Goal: Contribute content: Add original content to the website for others to see

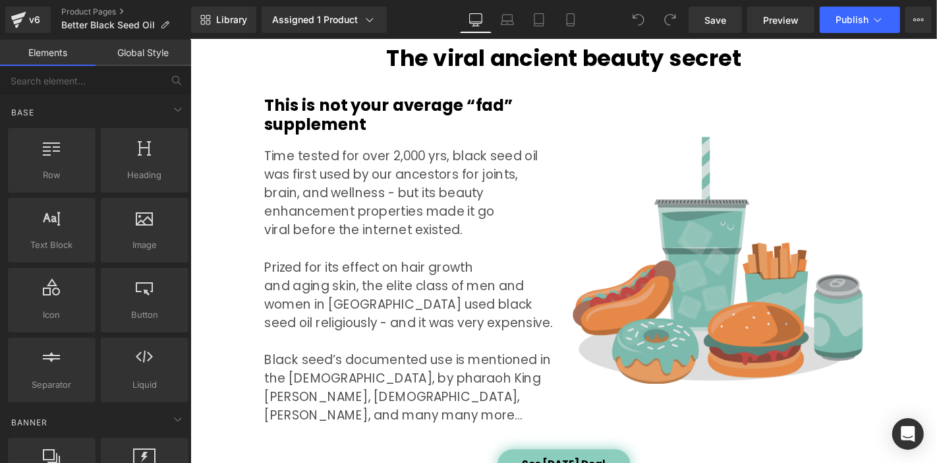
scroll to position [1171, 0]
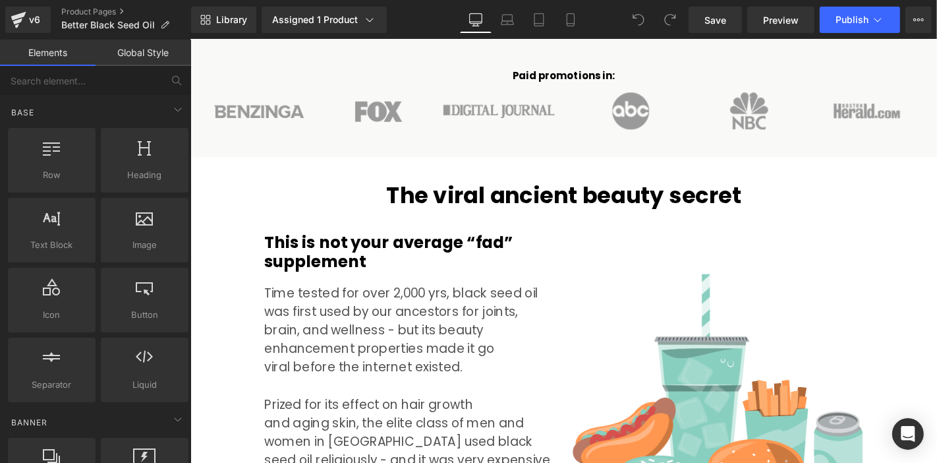
click at [408, 246] on div "This is not your average “fad” supplement Heading" at bounding box center [424, 266] width 310 height 41
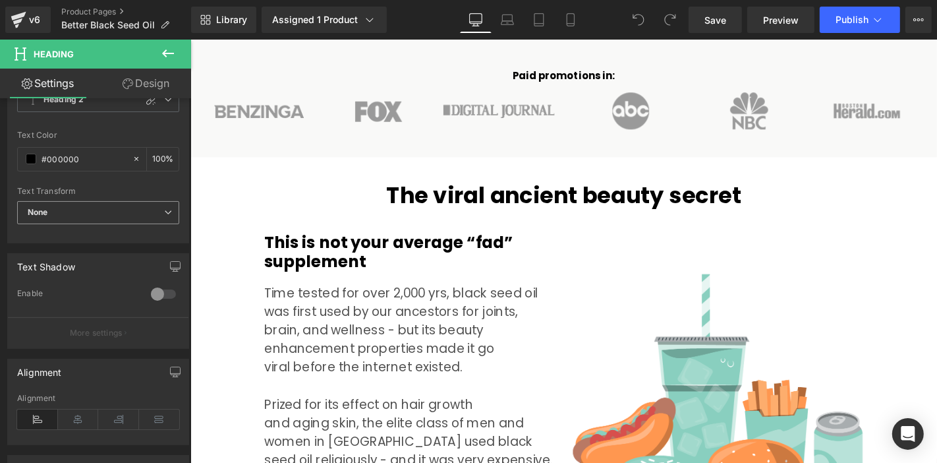
scroll to position [146, 0]
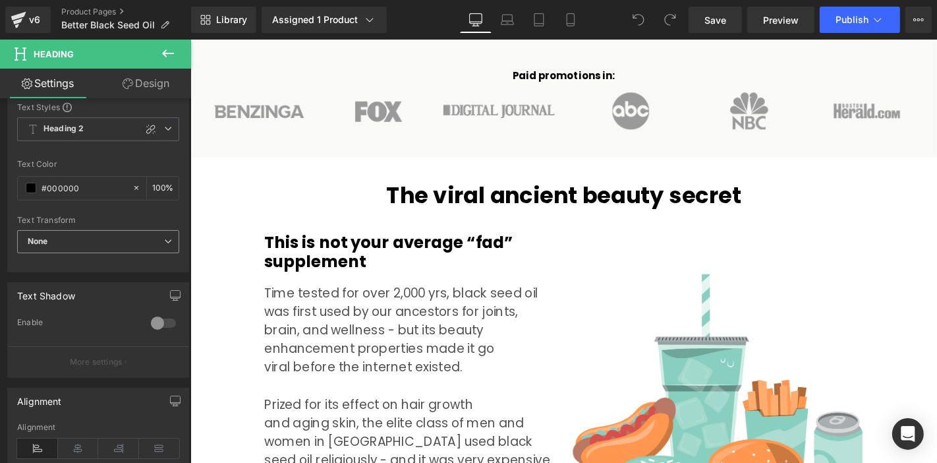
click at [112, 241] on span "None" at bounding box center [98, 241] width 162 height 23
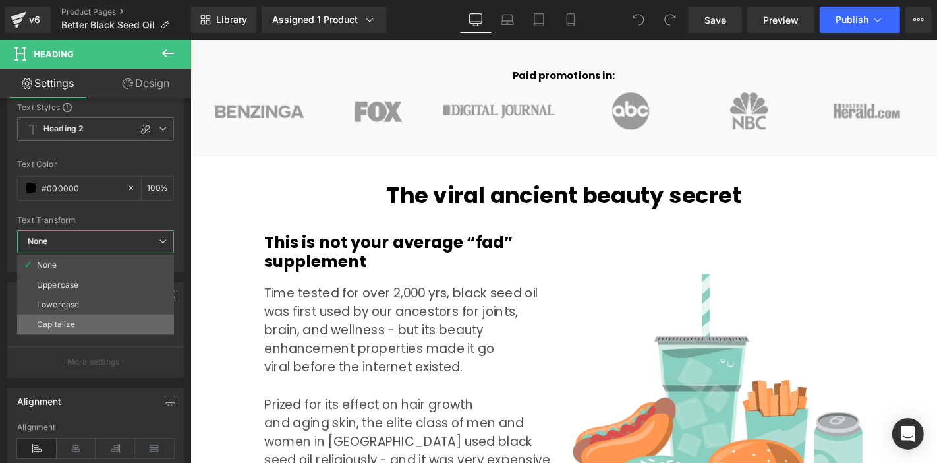
click at [83, 314] on li "Capitalize" at bounding box center [95, 324] width 157 height 20
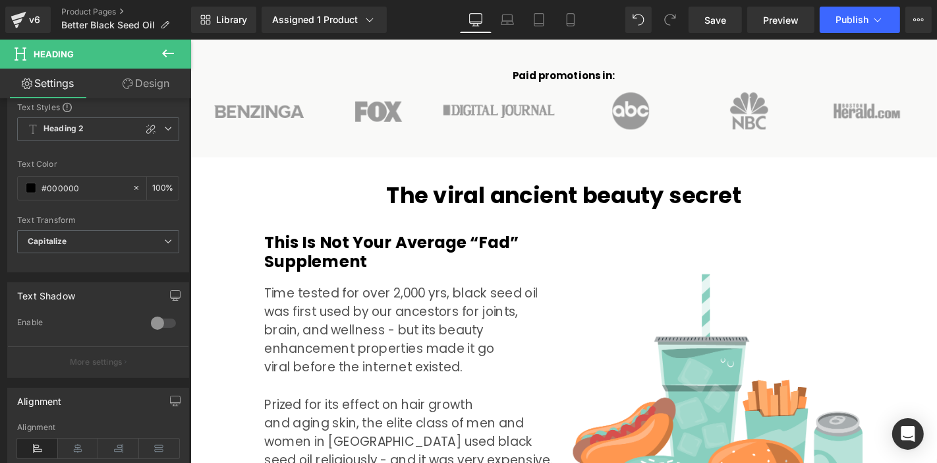
click at [403, 303] on div "Time tested for over 2,000 yrs, black seed oil was first used by our ancestors …" at bounding box center [424, 448] width 310 height 297
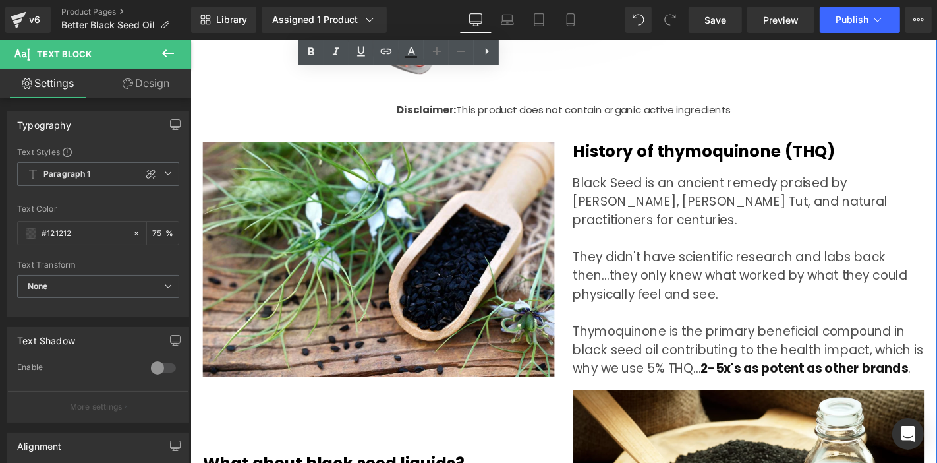
scroll to position [3587, 0]
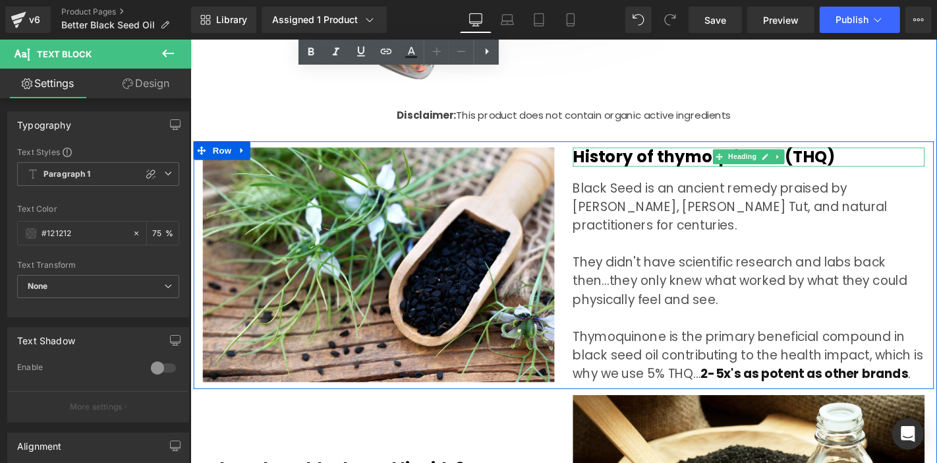
click at [630, 154] on h2 "History of thymoquinone (THQ)" at bounding box center [786, 164] width 376 height 20
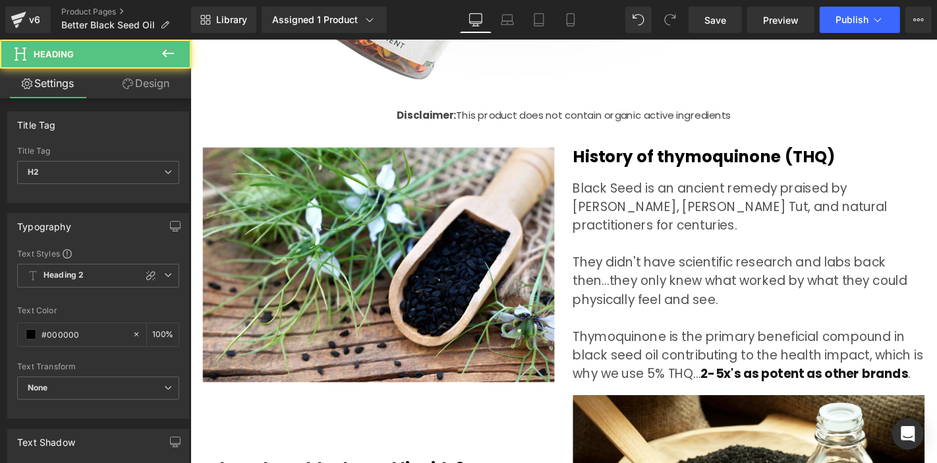
scroll to position [146, 0]
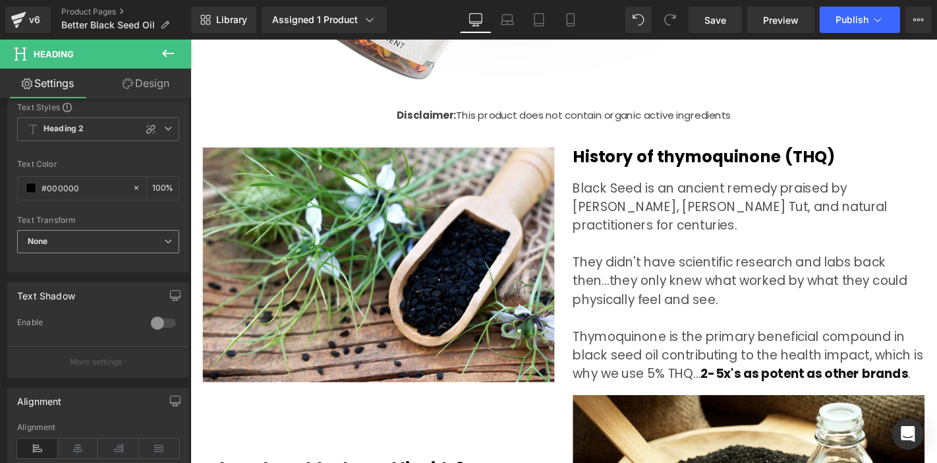
click at [74, 242] on span "None" at bounding box center [98, 241] width 162 height 23
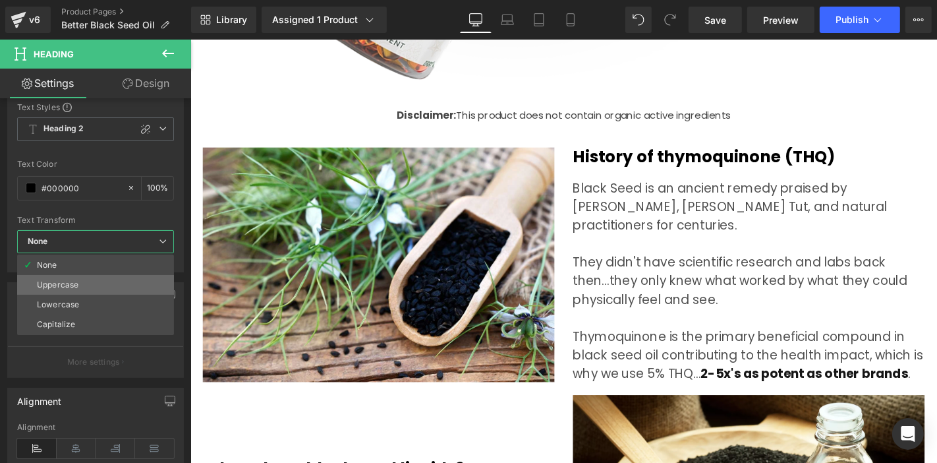
click at [90, 290] on li "Uppercase" at bounding box center [95, 285] width 157 height 20
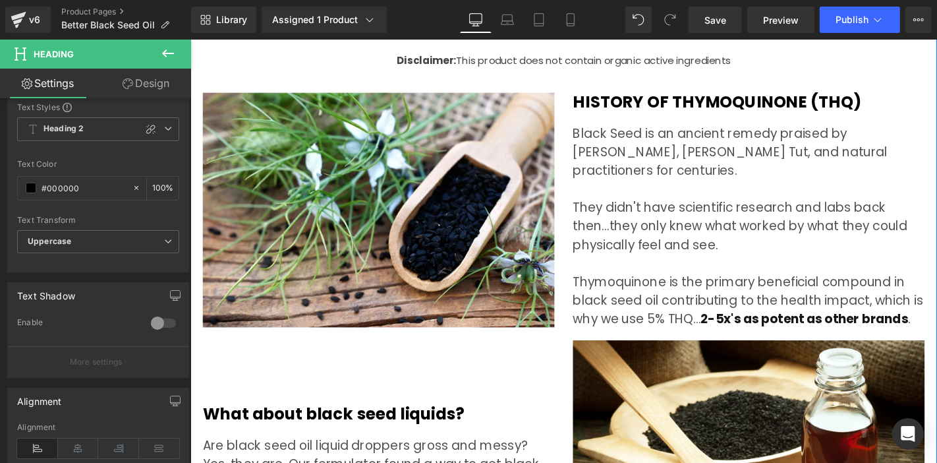
scroll to position [3587, 0]
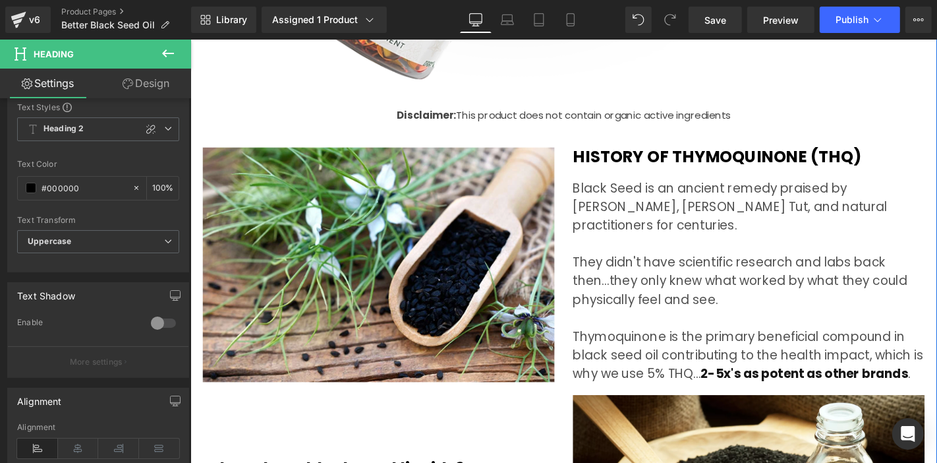
click at [637, 154] on h2 "History of thymoquinone (THQ)" at bounding box center [786, 164] width 376 height 20
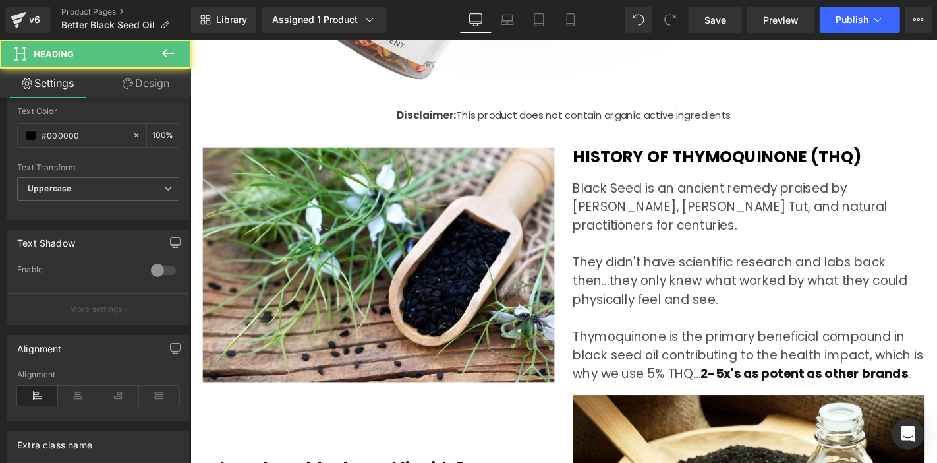
scroll to position [219, 0]
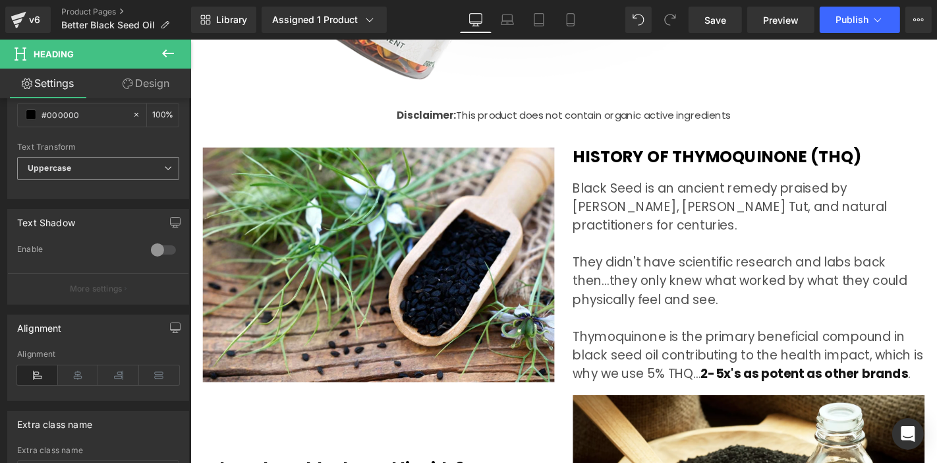
click at [98, 167] on span "Uppercase" at bounding box center [98, 168] width 162 height 23
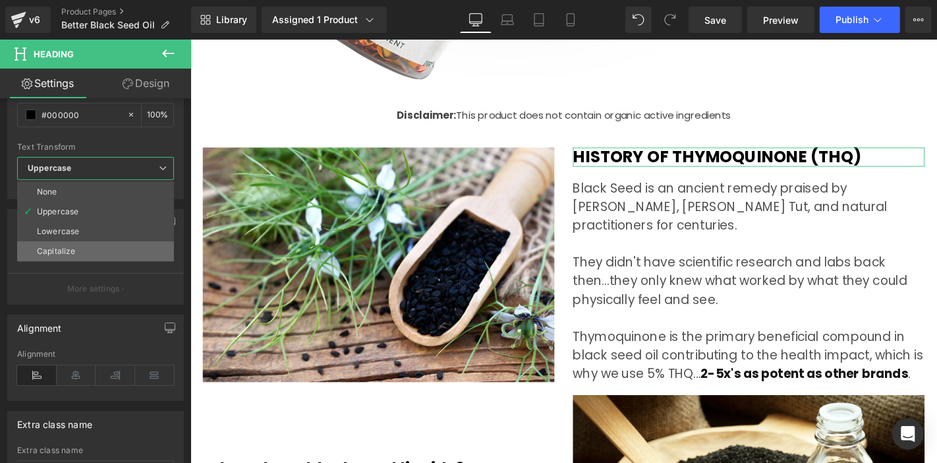
click at [94, 244] on li "Capitalize" at bounding box center [95, 251] width 157 height 20
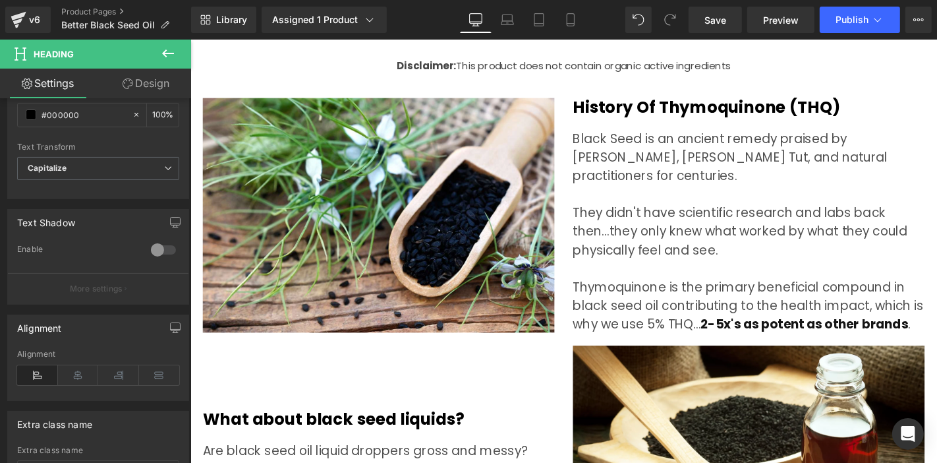
scroll to position [3660, 0]
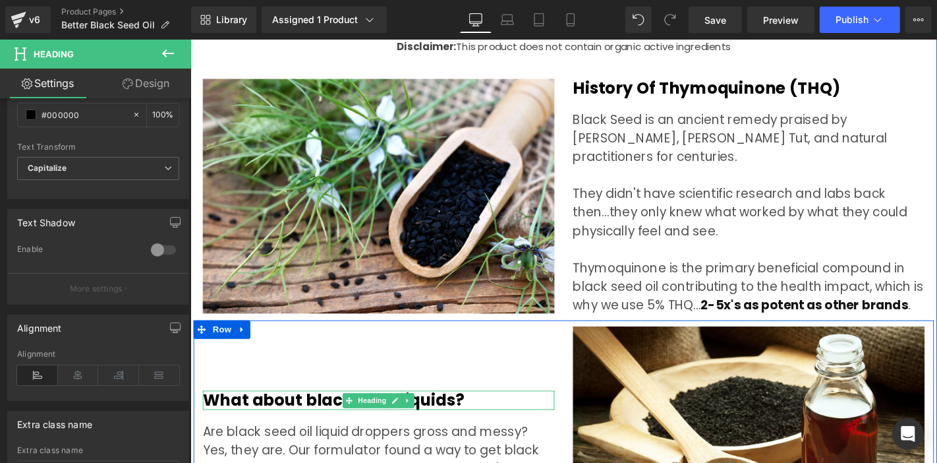
click at [450, 414] on h2 "What about black seed liquids?" at bounding box center [391, 424] width 376 height 20
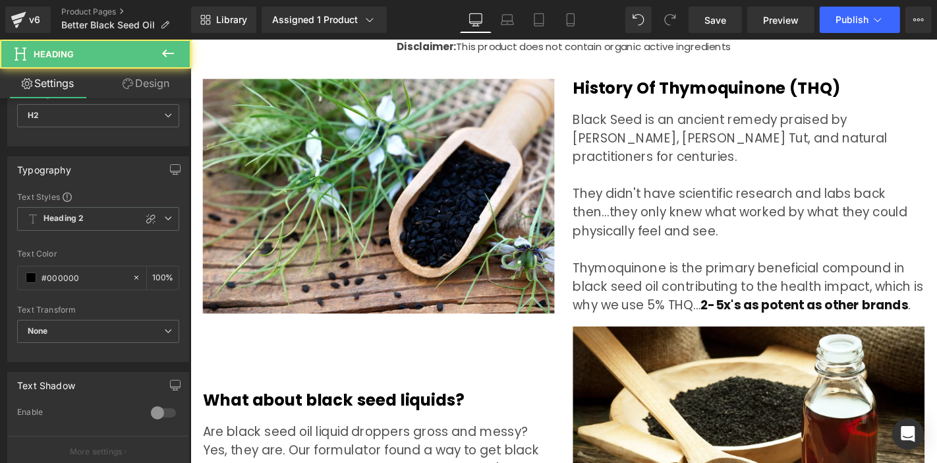
scroll to position [146, 0]
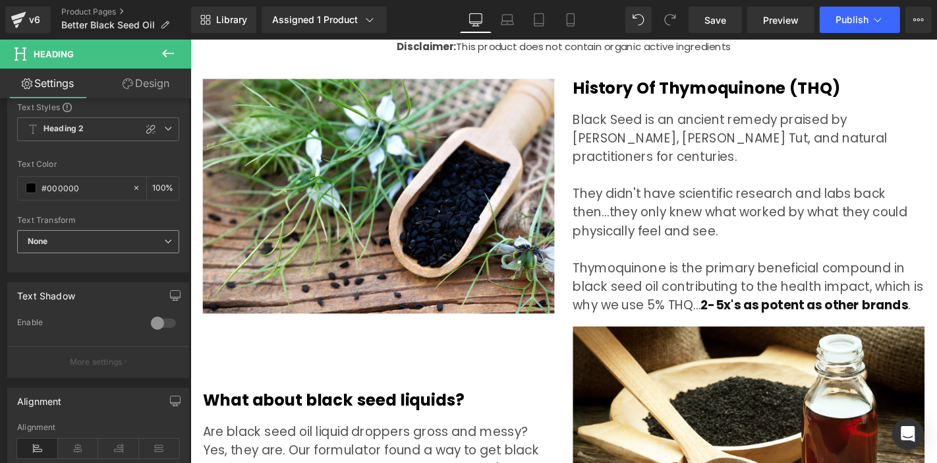
click at [85, 244] on span "None" at bounding box center [98, 241] width 162 height 23
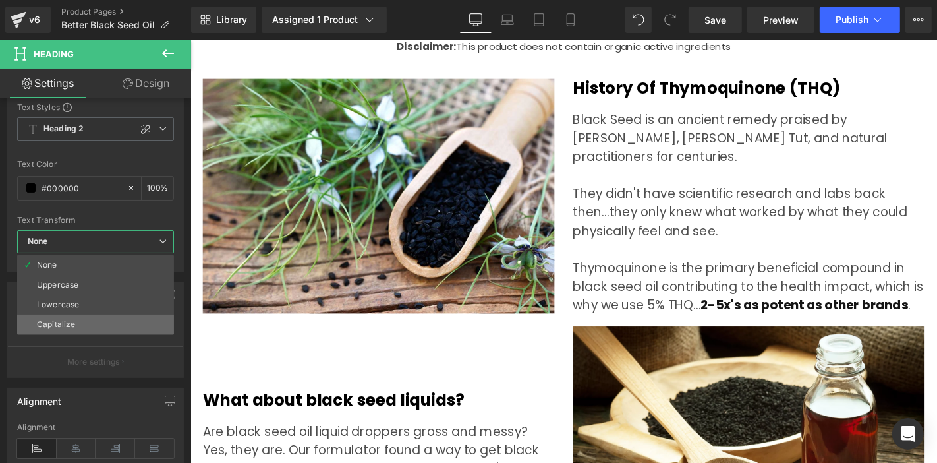
drag, startPoint x: 105, startPoint y: 316, endPoint x: 16, endPoint y: 274, distance: 97.9
click at [105, 316] on li "Capitalize" at bounding box center [95, 324] width 157 height 20
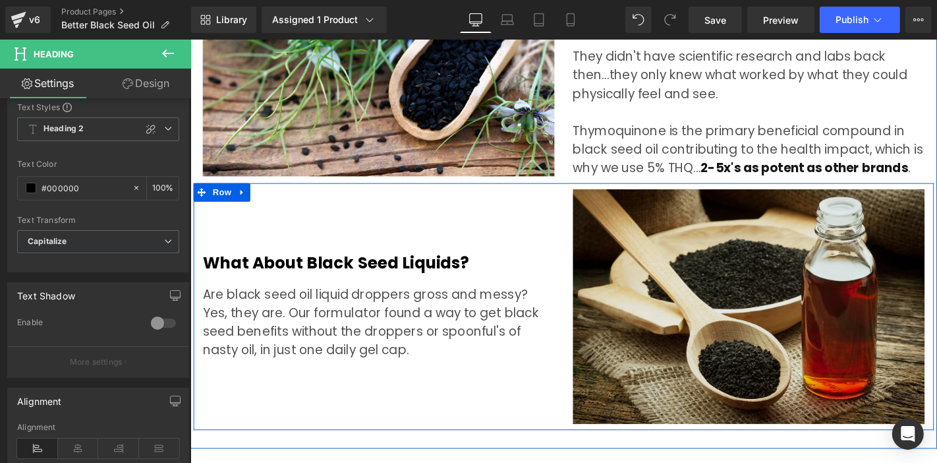
scroll to position [3734, 0]
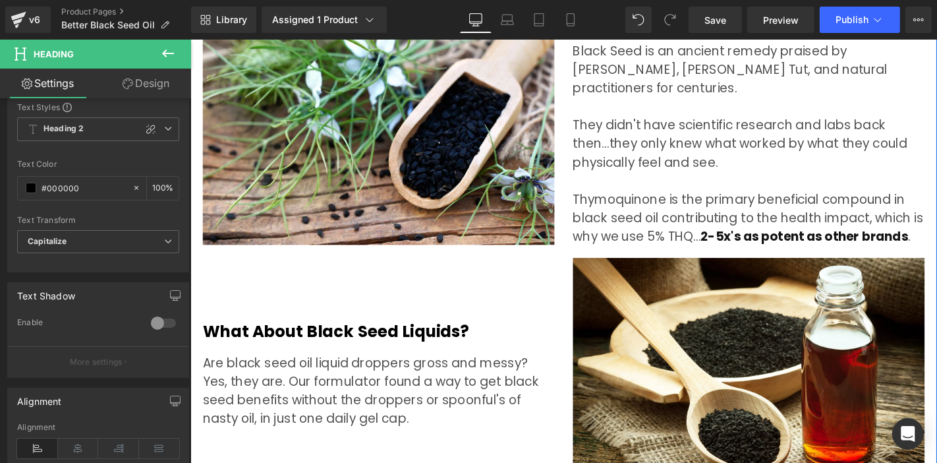
click at [768, 200] on div "Thymoquinone is the primary beneficial compound in black seed oil contributing …" at bounding box center [786, 229] width 376 height 59
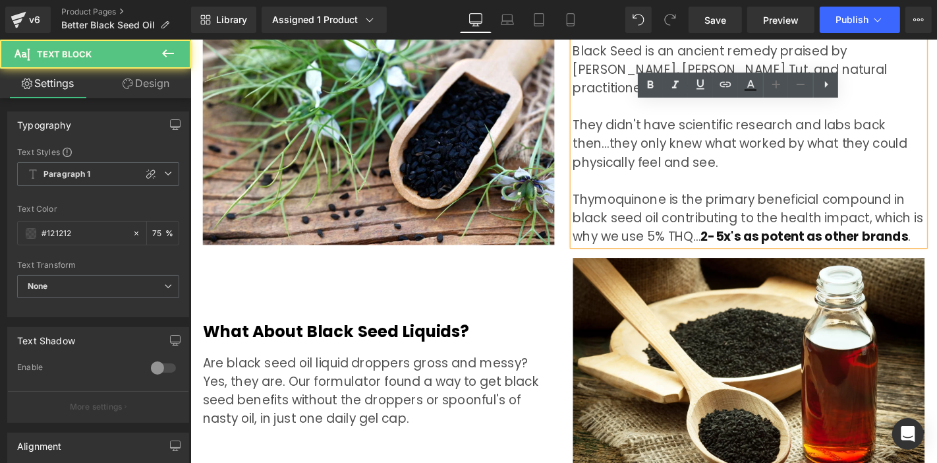
click at [726, 217] on div "Thymoquinone is the primary beneficial compound in black seed oil contributing …" at bounding box center [786, 229] width 376 height 59
click at [735, 240] on strong "2-5x's as potent as other brands" at bounding box center [845, 249] width 221 height 18
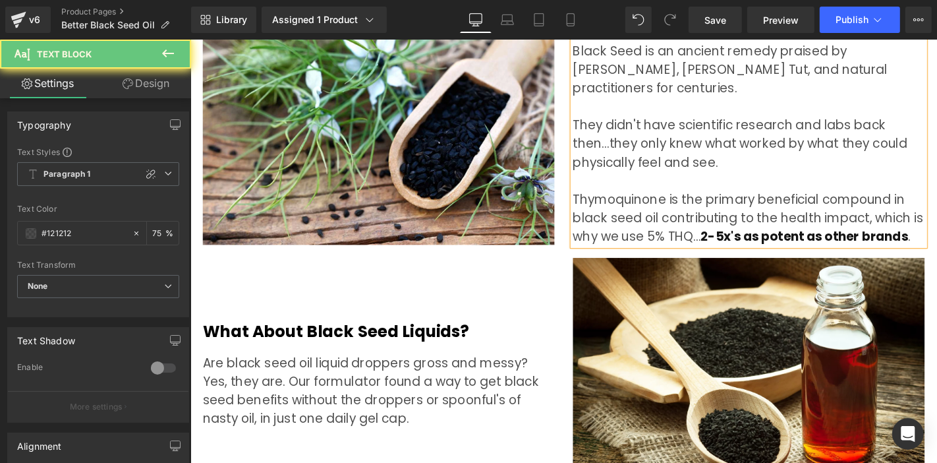
click at [749, 200] on div "Thymoquinone is the primary beneficial compound in black seed oil contributing …" at bounding box center [786, 229] width 376 height 59
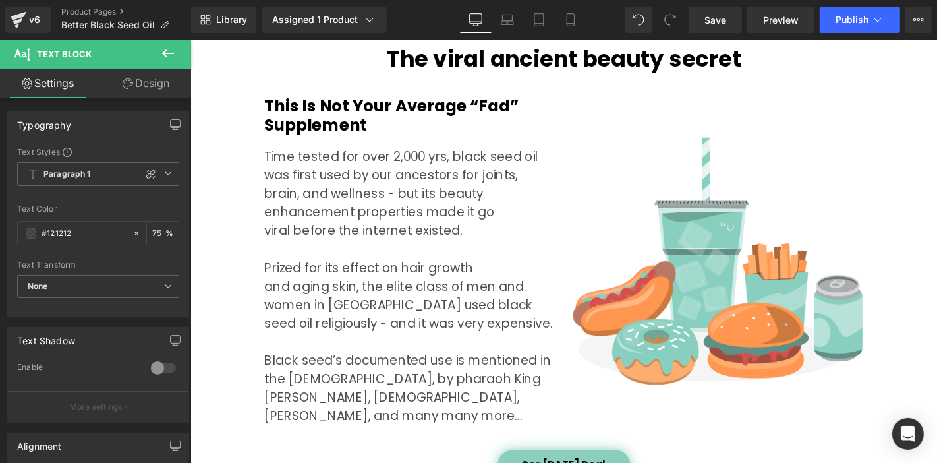
scroll to position [1256, 0]
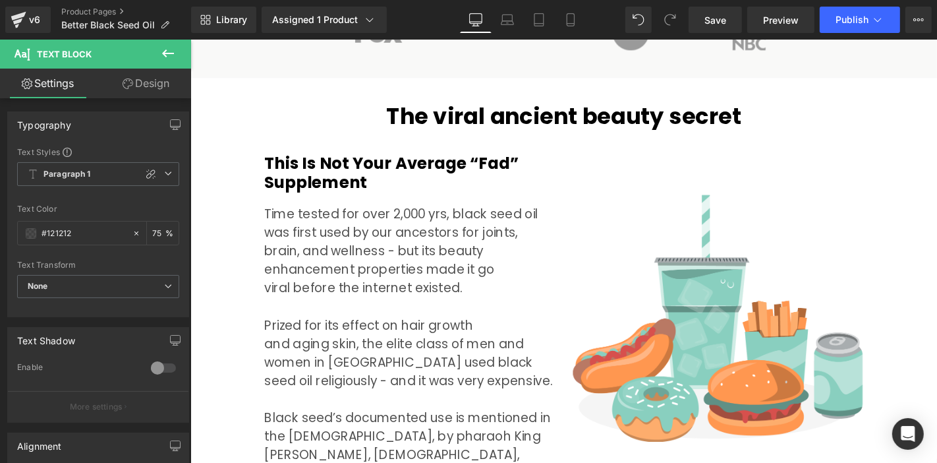
click at [459, 255] on div "Time tested for over 2,000 yrs, black seed oil was first used by our ancestors …" at bounding box center [424, 363] width 310 height 297
click at [436, 220] on div "Time tested for over 2,000 yrs, black seed oil was first used by our ancestors …" at bounding box center [424, 363] width 310 height 297
click at [439, 219] on div "Time tested for over 2,000 yrs, black seed oil was first used by our ancestors …" at bounding box center [424, 363] width 310 height 297
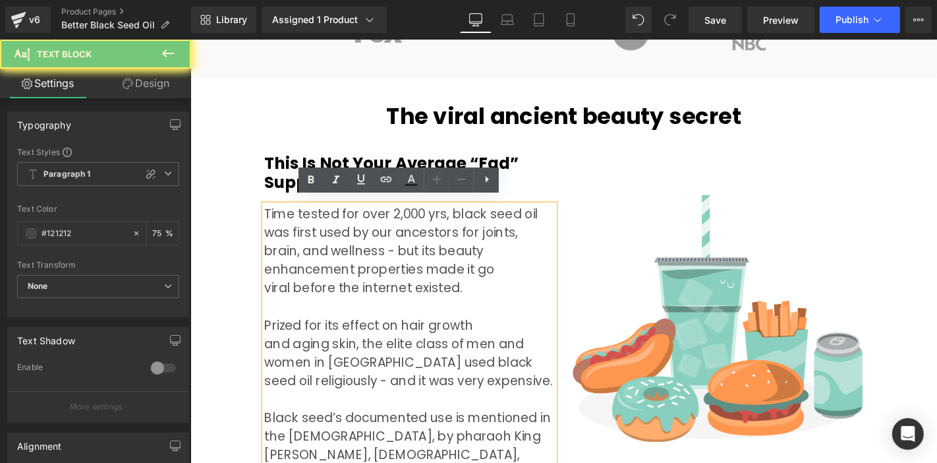
click at [439, 219] on div "Time tested for over 2,000 yrs, black seed oil was first used by our ancestors …" at bounding box center [424, 363] width 310 height 297
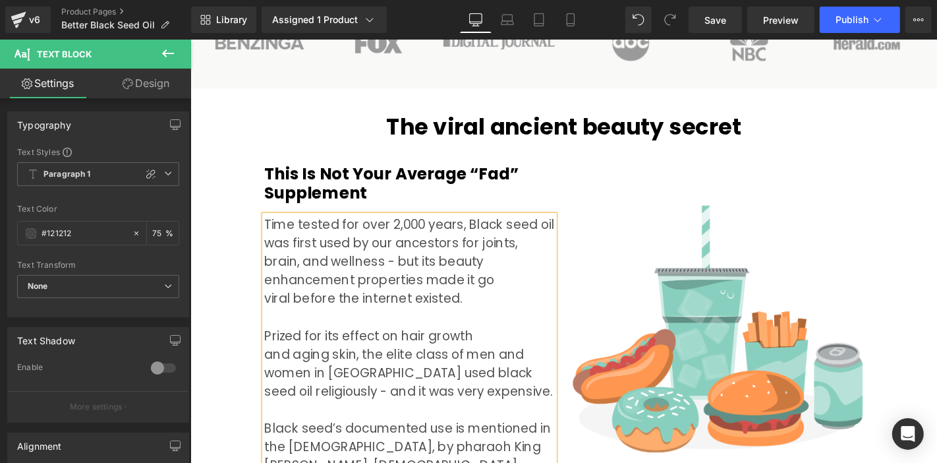
click at [573, 124] on span "Heading" at bounding box center [582, 132] width 36 height 16
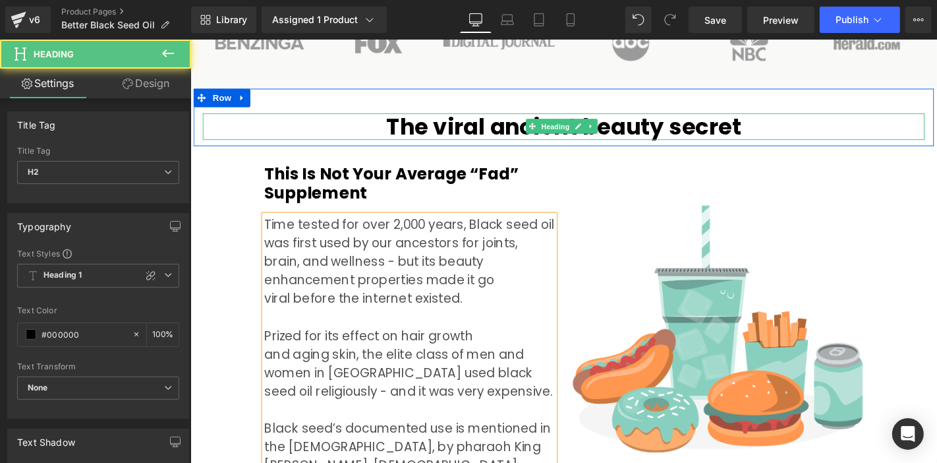
click at [521, 118] on h2 "The viral ancient beauty secret" at bounding box center [588, 132] width 771 height 28
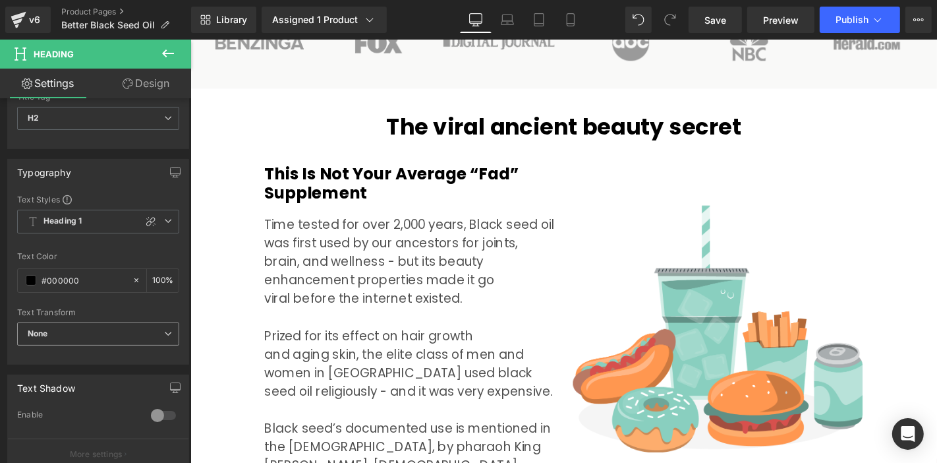
scroll to position [73, 0]
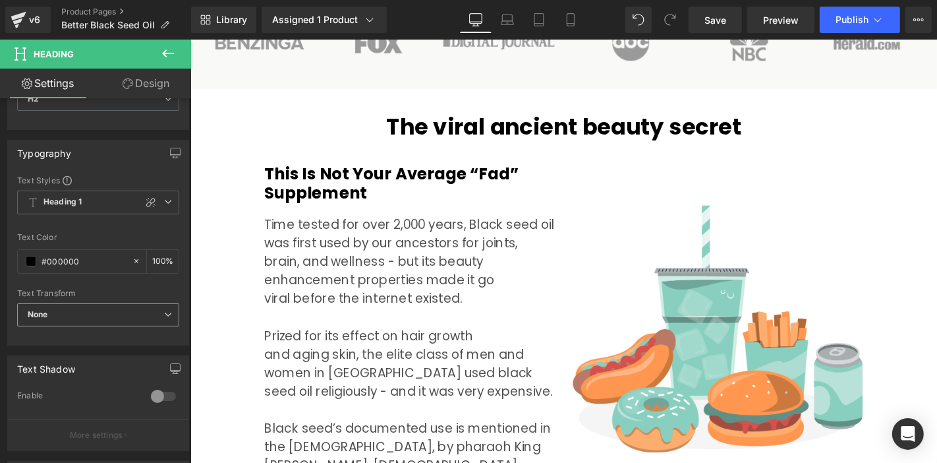
click at [82, 314] on span "None" at bounding box center [98, 314] width 162 height 23
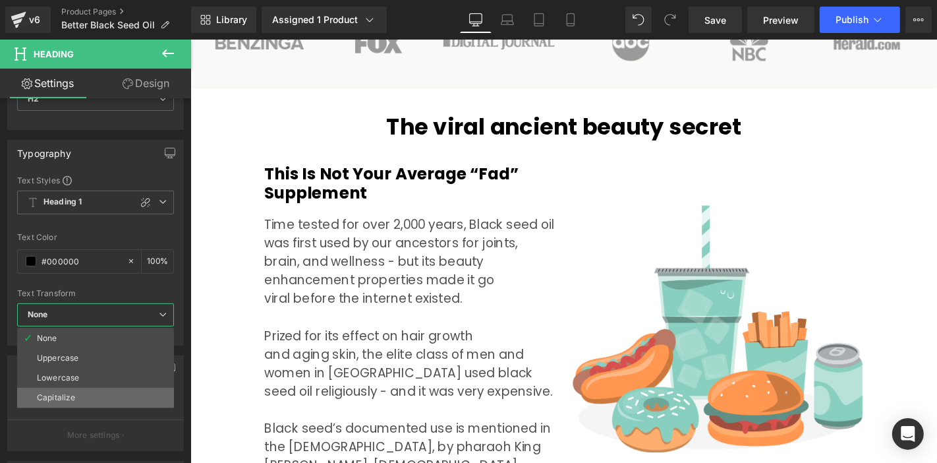
click at [96, 387] on li "Capitalize" at bounding box center [95, 397] width 157 height 20
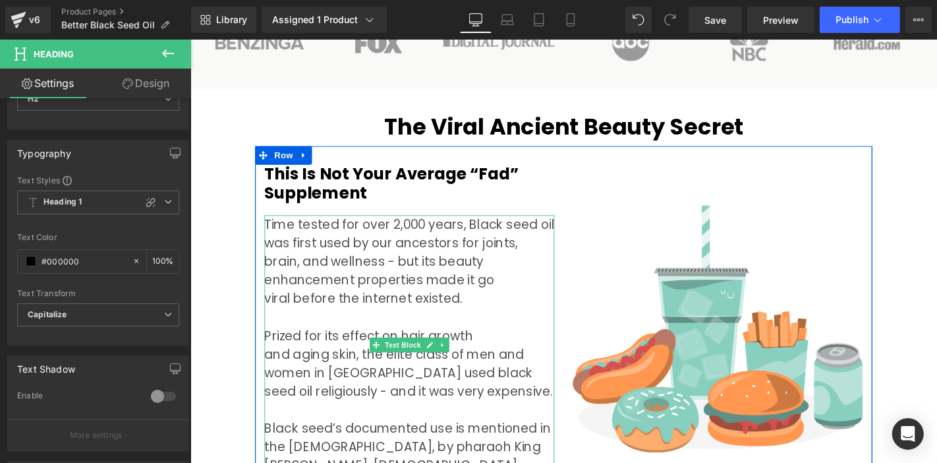
scroll to position [1610, 0]
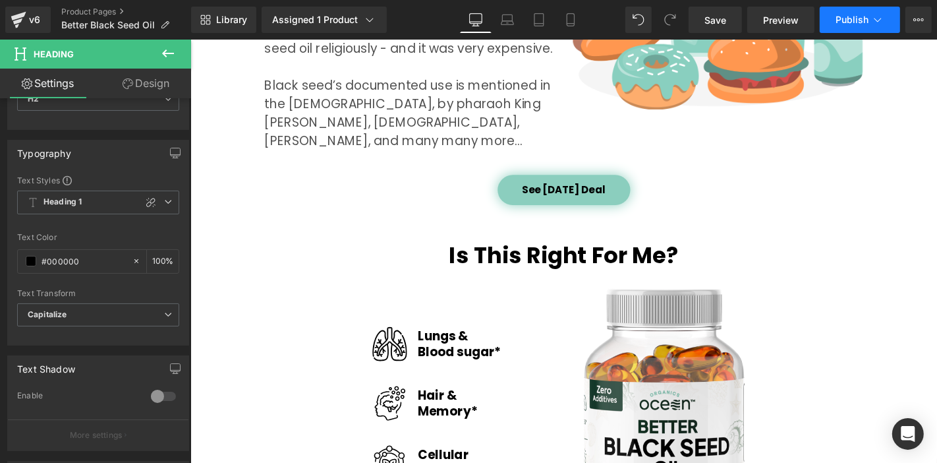
click at [859, 7] on button "Publish" at bounding box center [860, 20] width 80 height 26
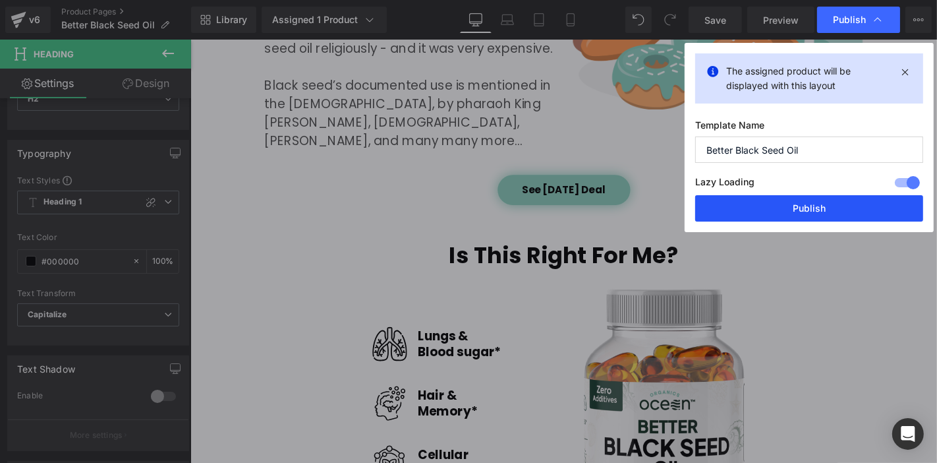
click at [861, 208] on button "Publish" at bounding box center [809, 208] width 228 height 26
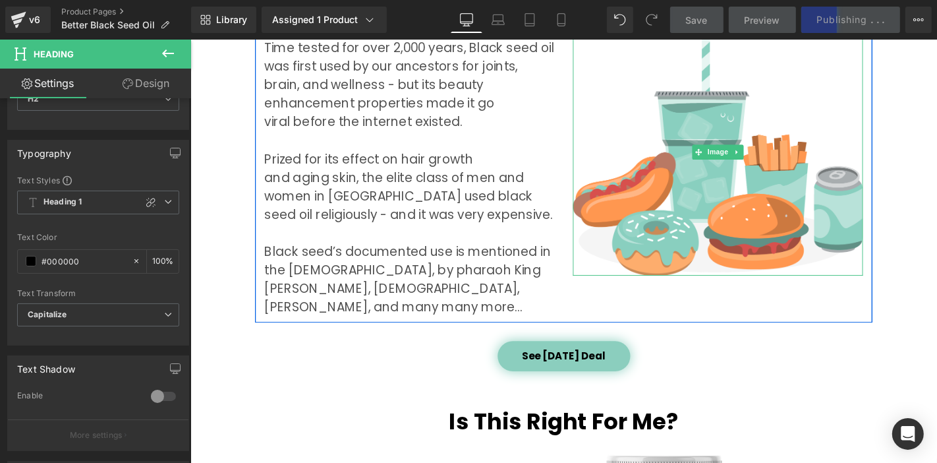
scroll to position [1244, 0]
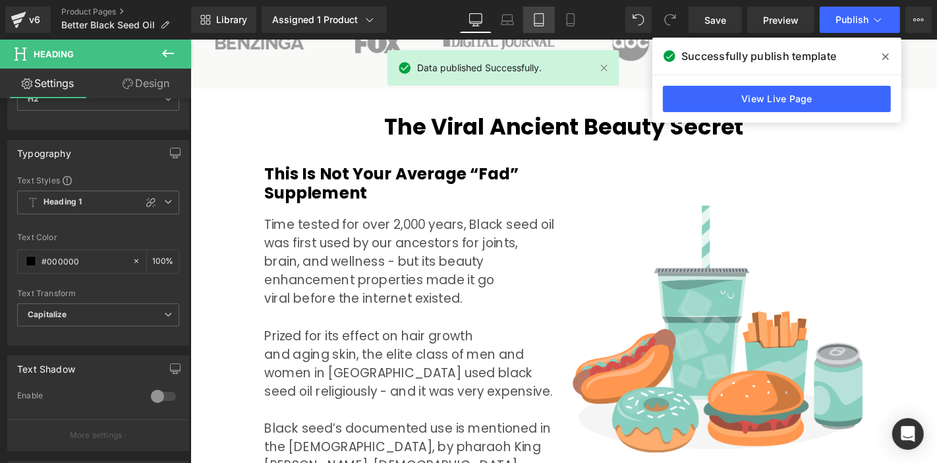
click at [544, 28] on link "Tablet" at bounding box center [539, 20] width 32 height 26
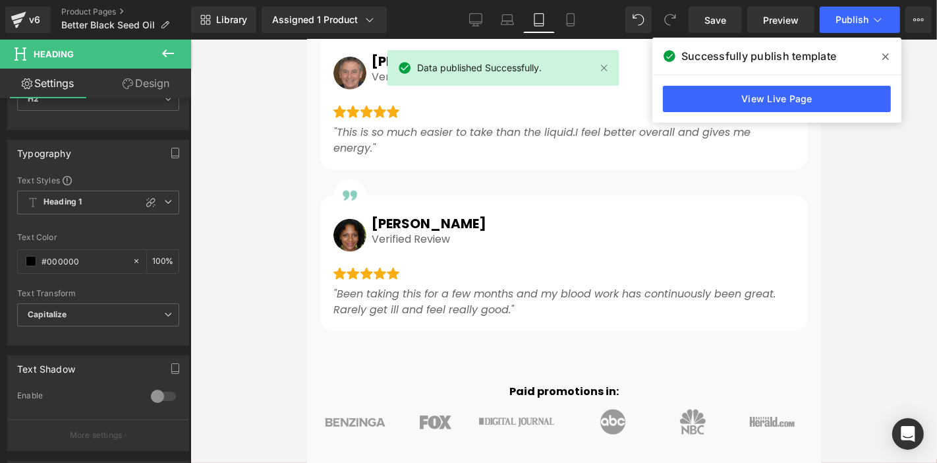
scroll to position [1634, 0]
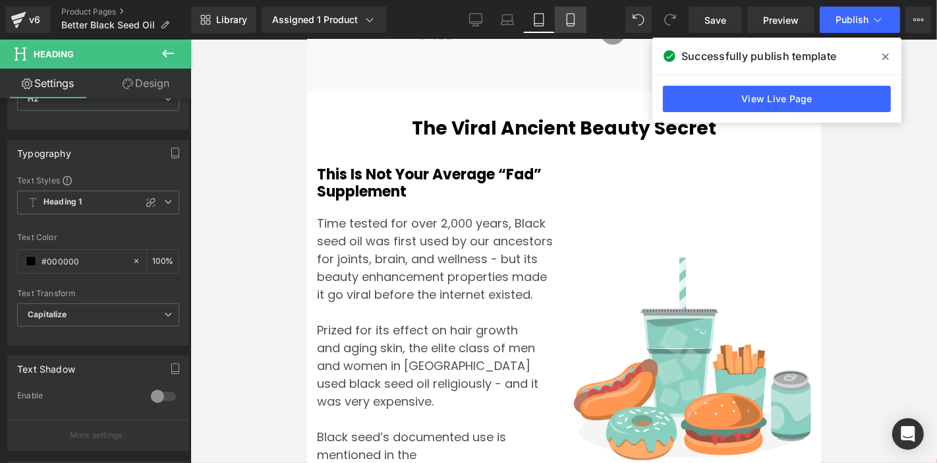
click at [571, 24] on icon at bounding box center [570, 19] width 13 height 13
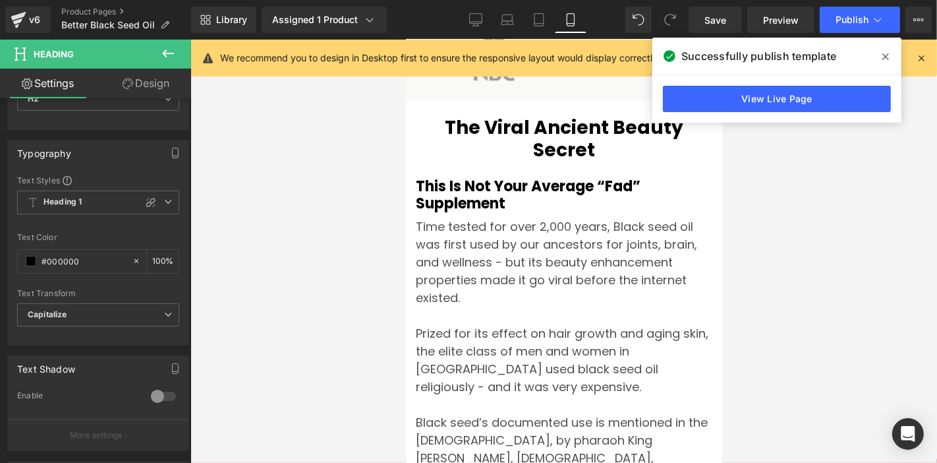
scroll to position [2307, 0]
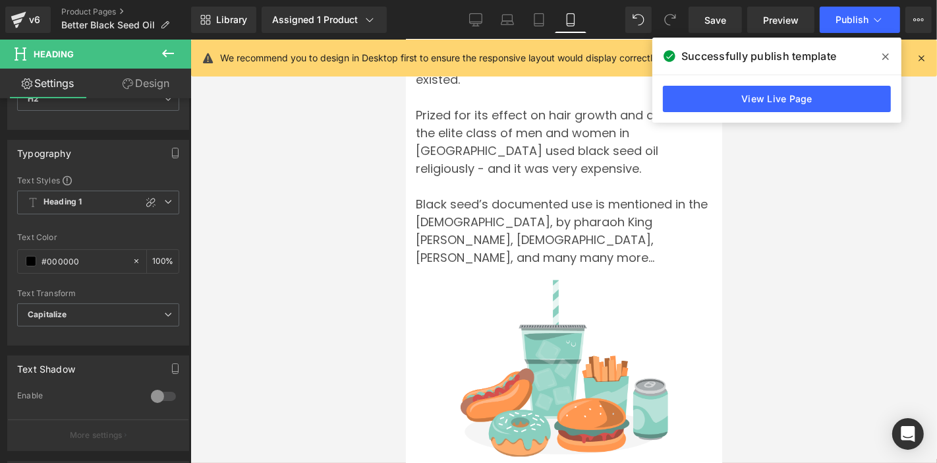
click at [583, 246] on div "Time tested for over 2,000 years, Black seed oil was first used by our ancestor…" at bounding box center [563, 132] width 297 height 267
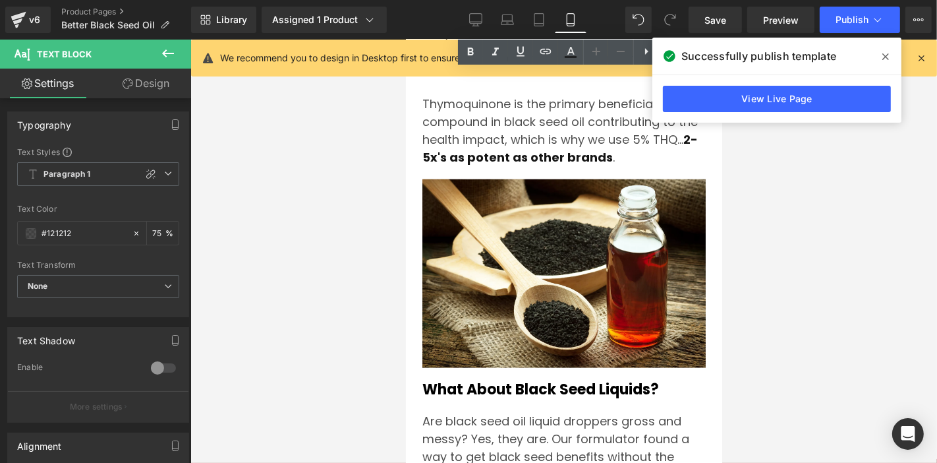
scroll to position [5382, 0]
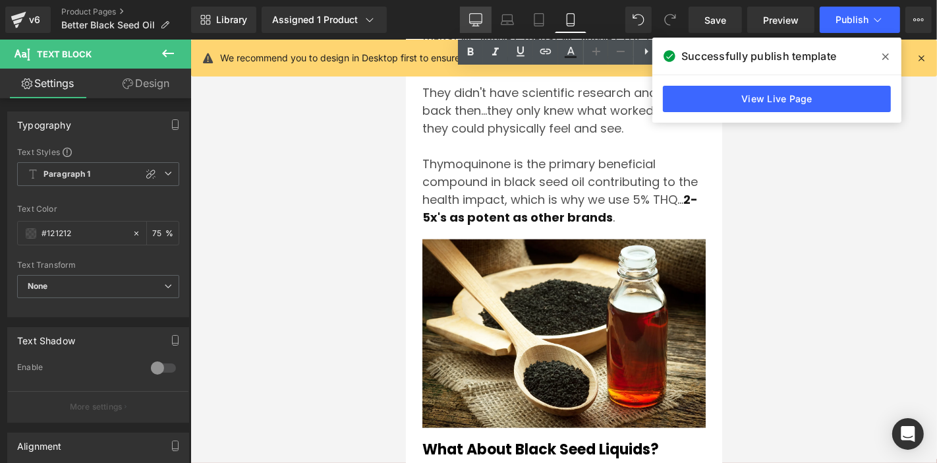
click at [482, 11] on link "Desktop" at bounding box center [476, 20] width 32 height 26
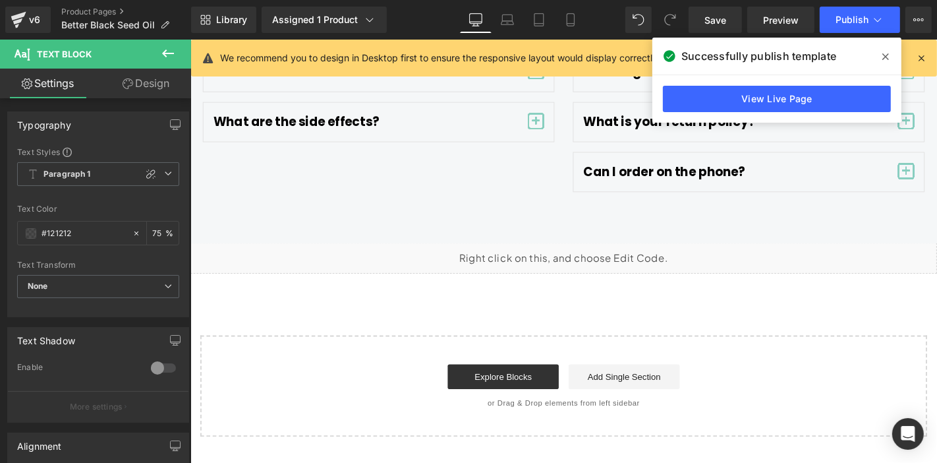
scroll to position [1406, 0]
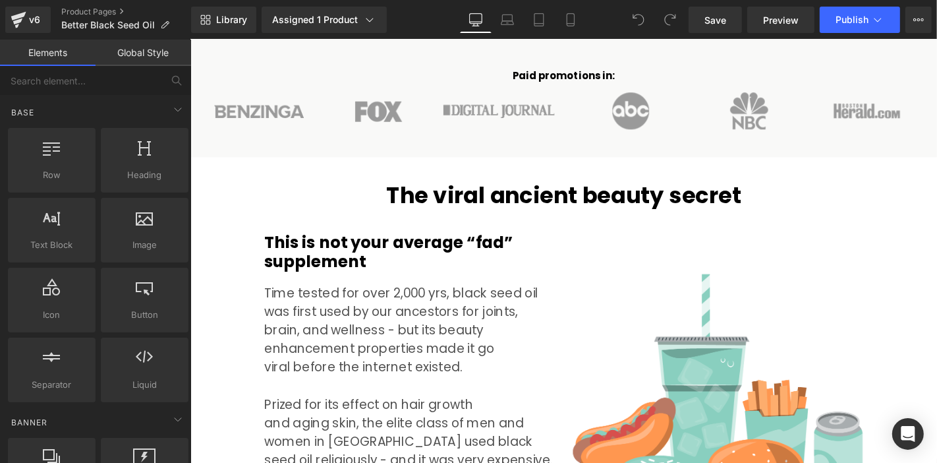
scroll to position [1244, 0]
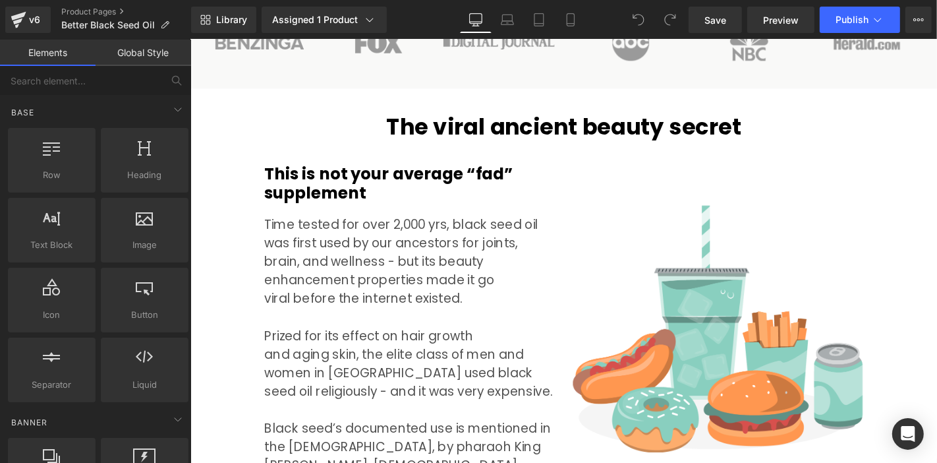
click at [190, 39] on div at bounding box center [190, 39] width 0 height 0
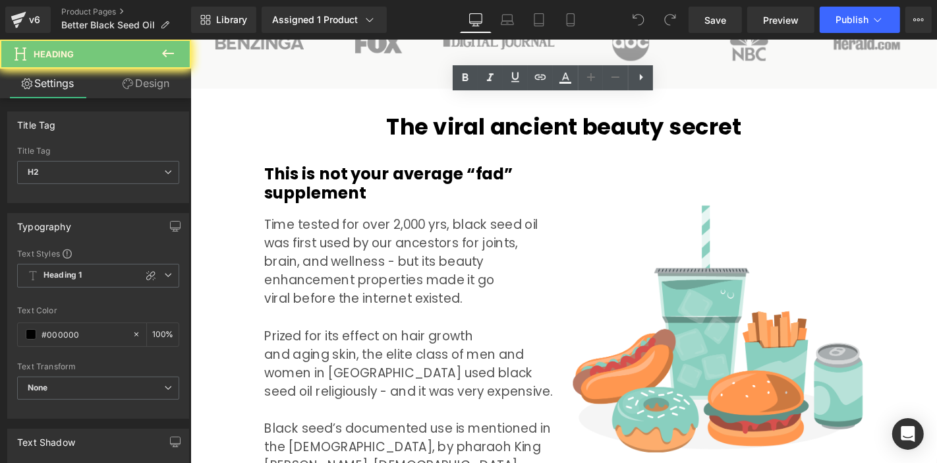
click at [441, 118] on h2 "The viral ancient beauty secret" at bounding box center [588, 132] width 771 height 28
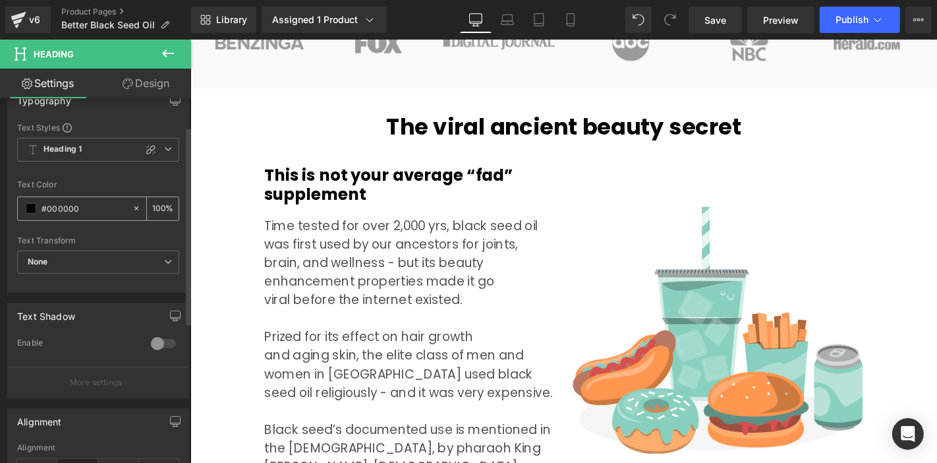
scroll to position [146, 0]
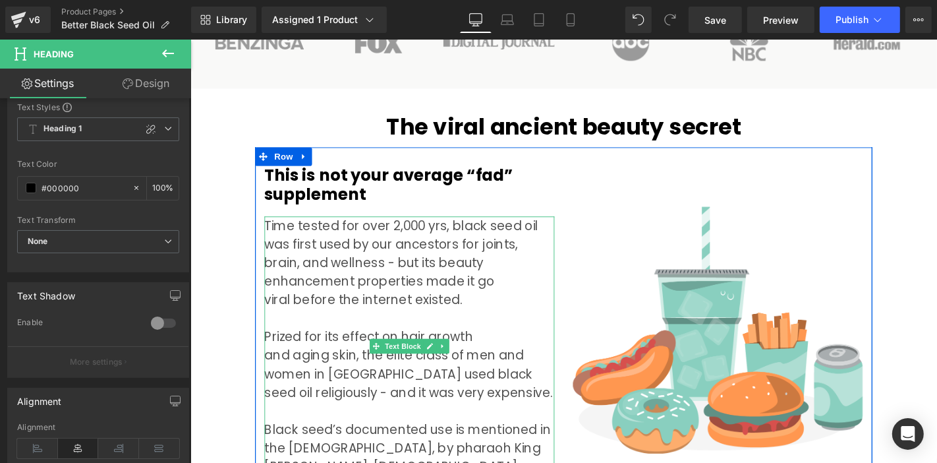
click at [447, 228] on div "Time tested for over 2,000 yrs, black seed oil was first used by our ancestors …" at bounding box center [424, 376] width 310 height 297
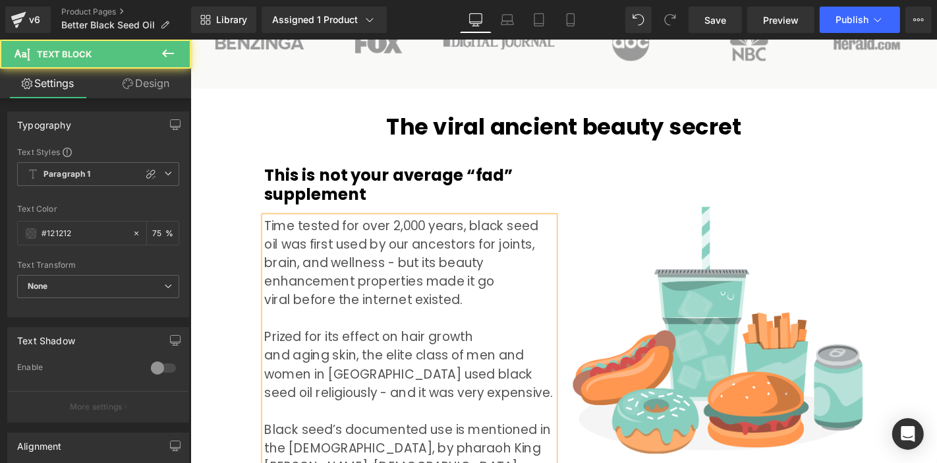
click at [501, 268] on div "Time tested for over 2,000 years, black seed oil was first used by our ancestor…" at bounding box center [424, 376] width 310 height 297
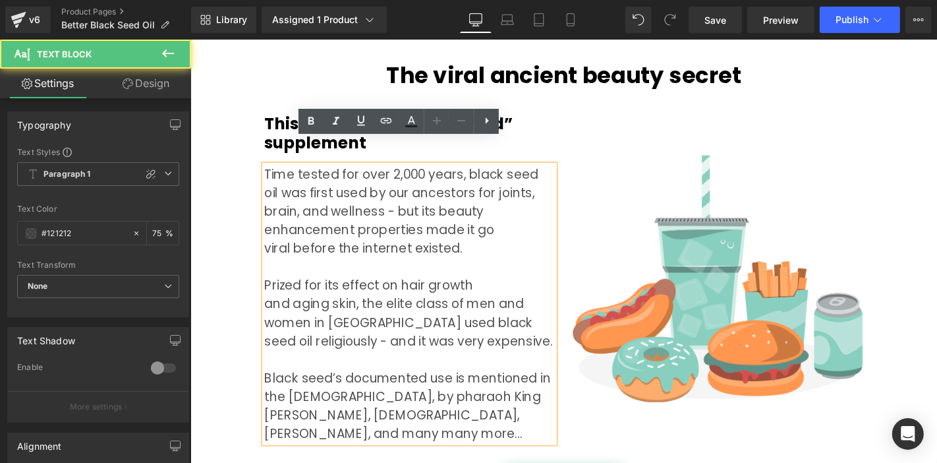
scroll to position [1318, 0]
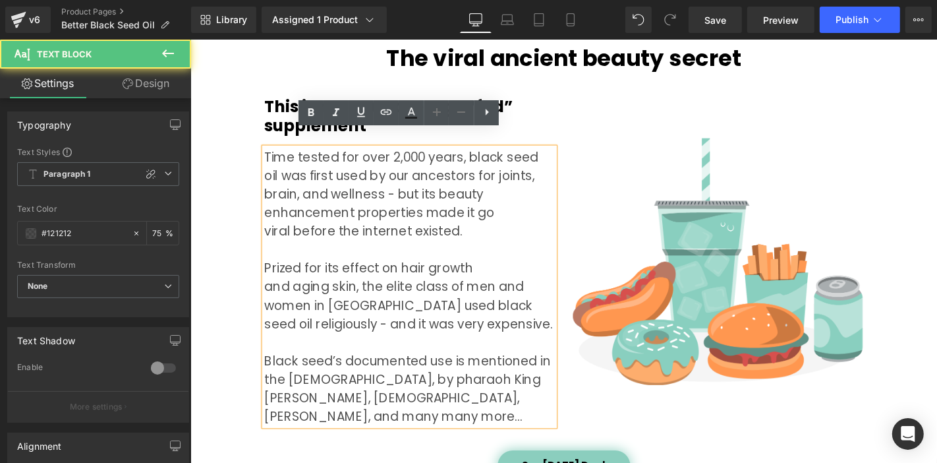
click at [501, 273] on div "Prized for its effect on hair growth and aging skin, the elite class of men and…" at bounding box center [424, 362] width 310 height 178
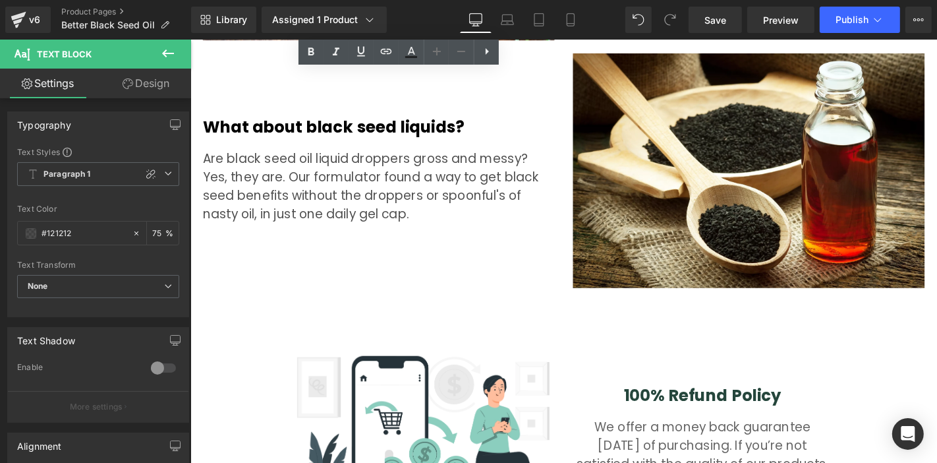
scroll to position [3514, 0]
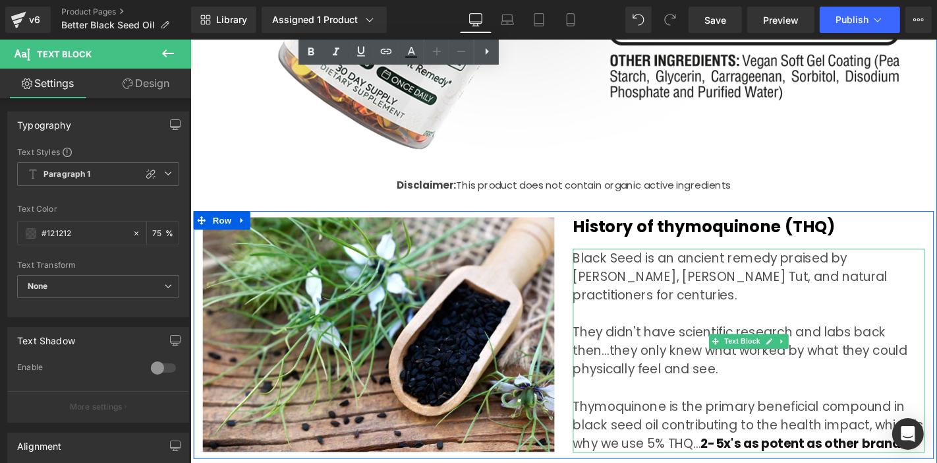
click at [740, 422] on div "Thymoquinone is the primary beneficial compound in black seed oil contributing …" at bounding box center [786, 449] width 376 height 59
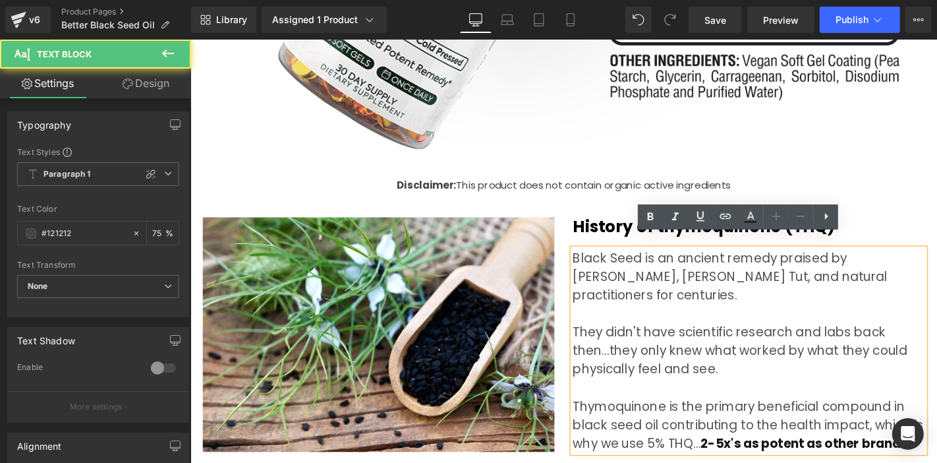
click at [735, 461] on strong "2-5x's as potent as other brands" at bounding box center [845, 470] width 221 height 18
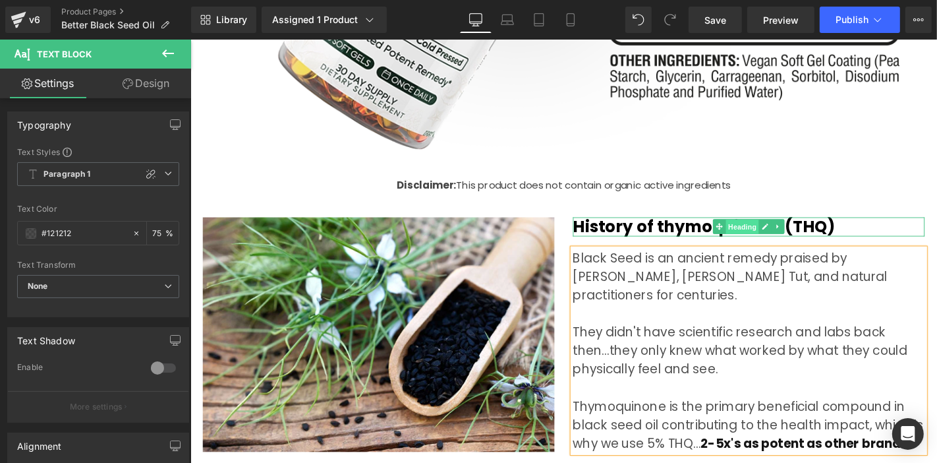
click at [764, 231] on span "Heading" at bounding box center [780, 239] width 36 height 16
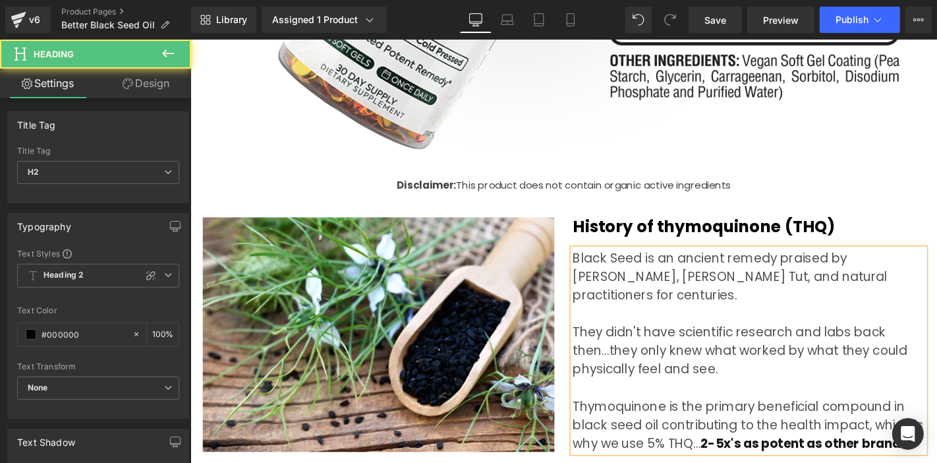
click at [607, 229] on div "History of thymoquinone (THQ) Heading" at bounding box center [786, 239] width 376 height 20
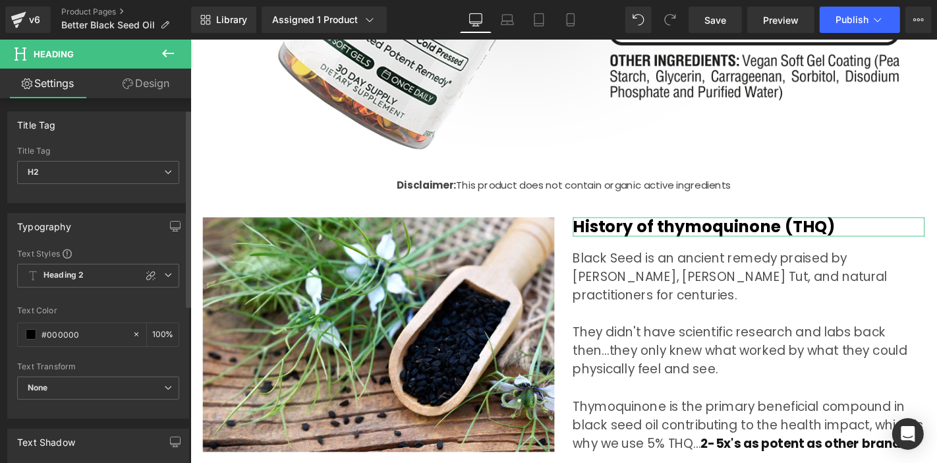
scroll to position [146, 0]
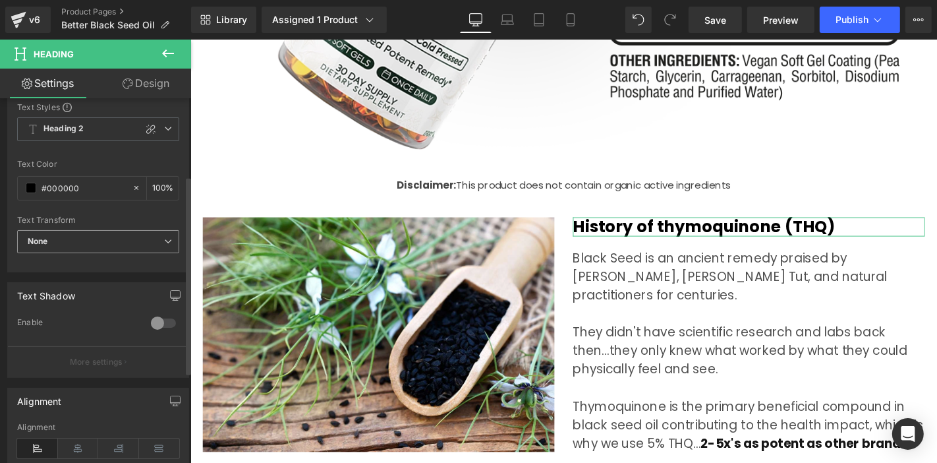
click at [128, 236] on span "None" at bounding box center [98, 241] width 162 height 23
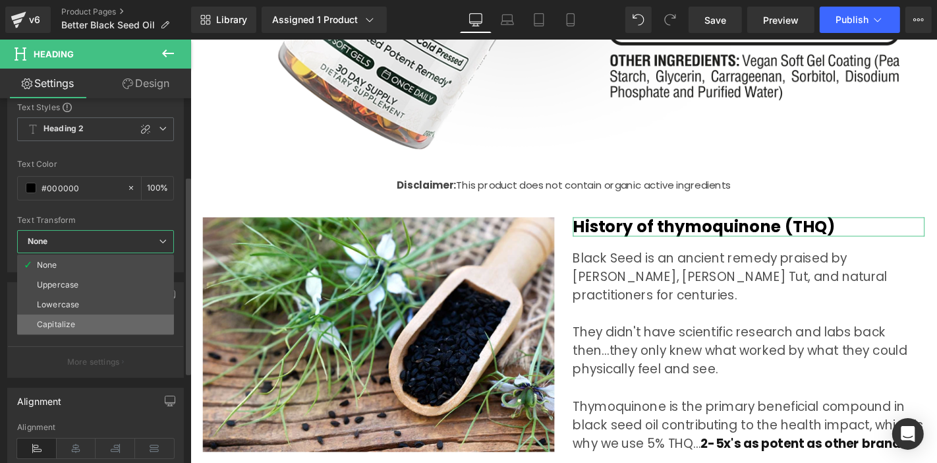
click at [97, 323] on li "Capitalize" at bounding box center [95, 324] width 157 height 20
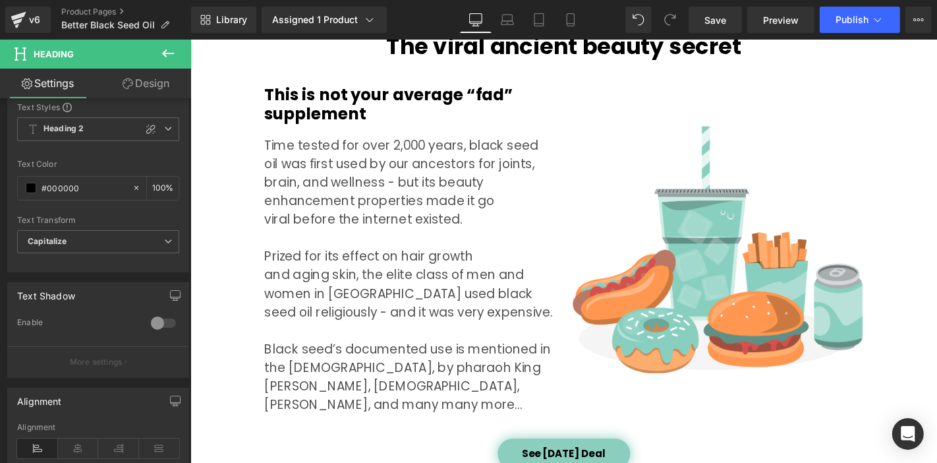
scroll to position [1244, 0]
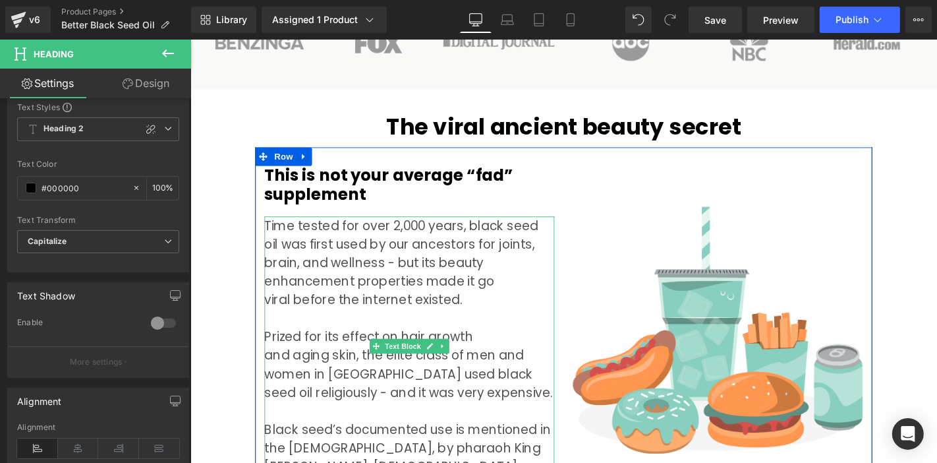
click at [489, 228] on div "Time tested for over 2,000 years, black seed oil was first used by our ancestor…" at bounding box center [424, 376] width 310 height 297
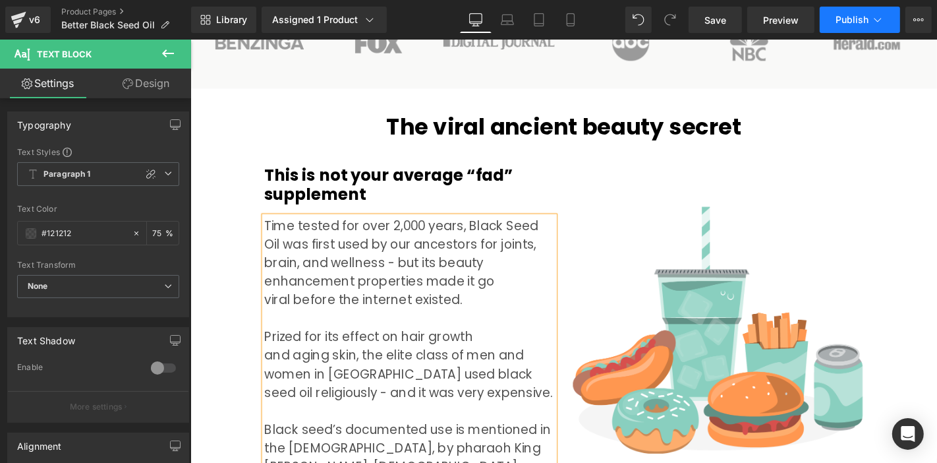
click at [834, 28] on button "Publish" at bounding box center [860, 20] width 80 height 26
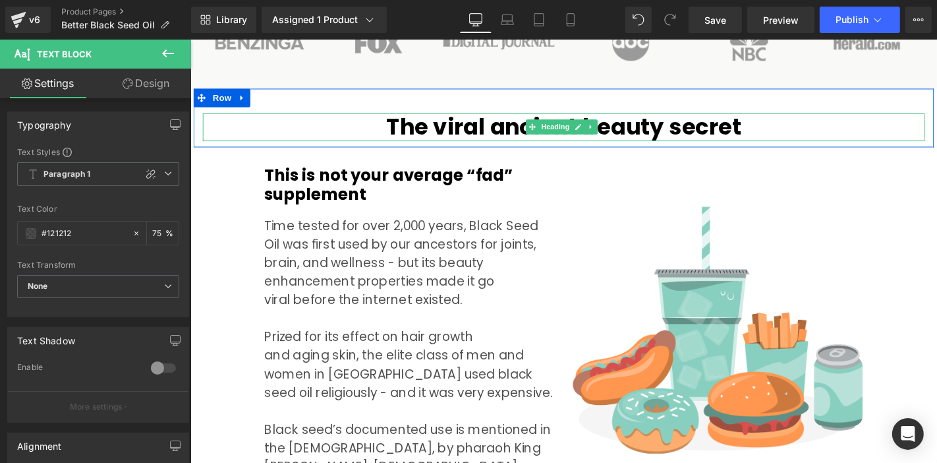
click at [600, 128] on icon at bounding box center [603, 132] width 7 height 8
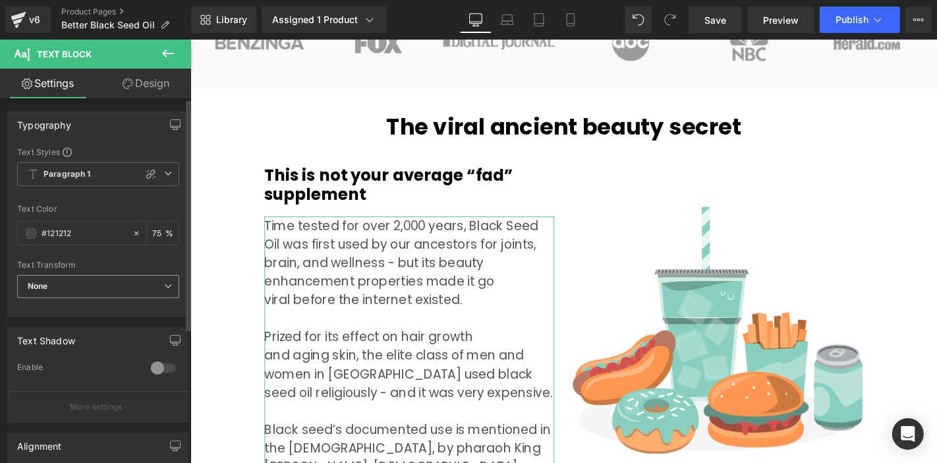
click at [96, 286] on span "None" at bounding box center [98, 286] width 162 height 23
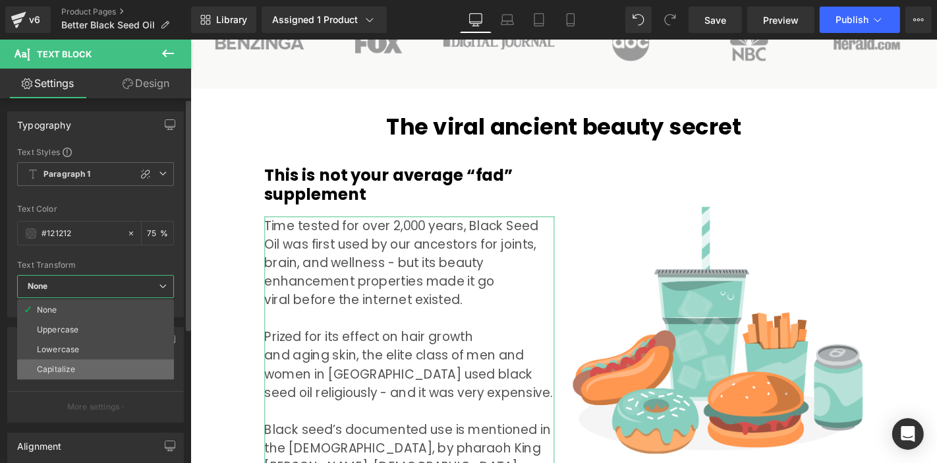
click at [76, 366] on li "Capitalize" at bounding box center [95, 369] width 157 height 20
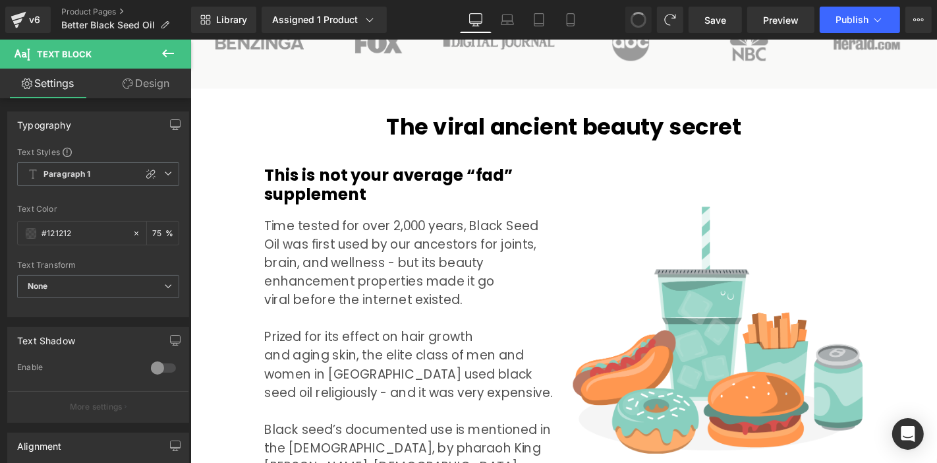
click at [563, 125] on span "Heading" at bounding box center [579, 133] width 36 height 16
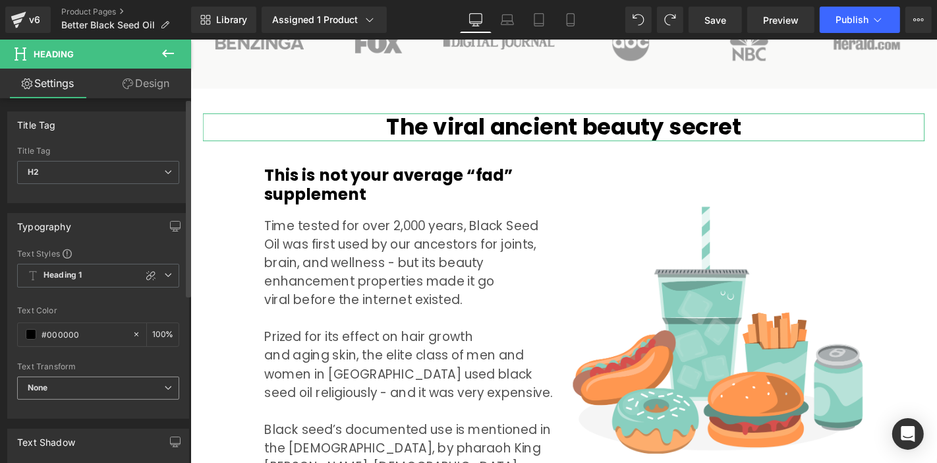
click at [65, 393] on span "None" at bounding box center [98, 387] width 162 height 23
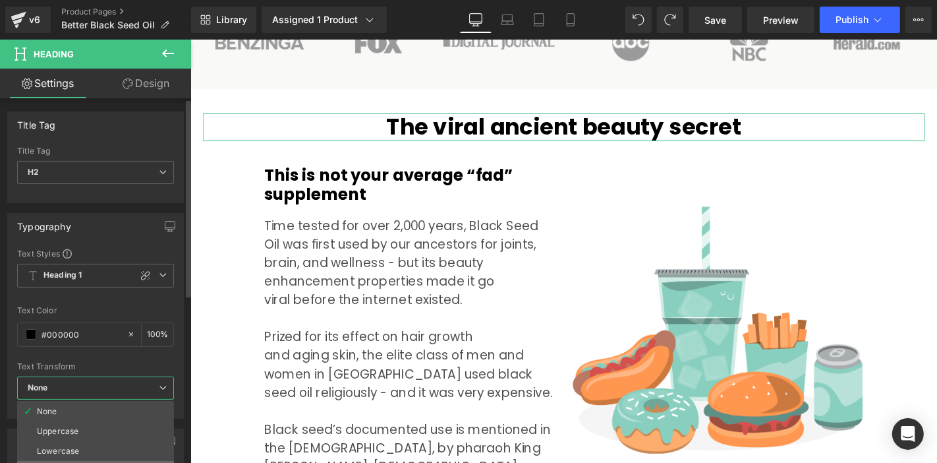
click at [109, 461] on li "Capitalize" at bounding box center [95, 471] width 157 height 20
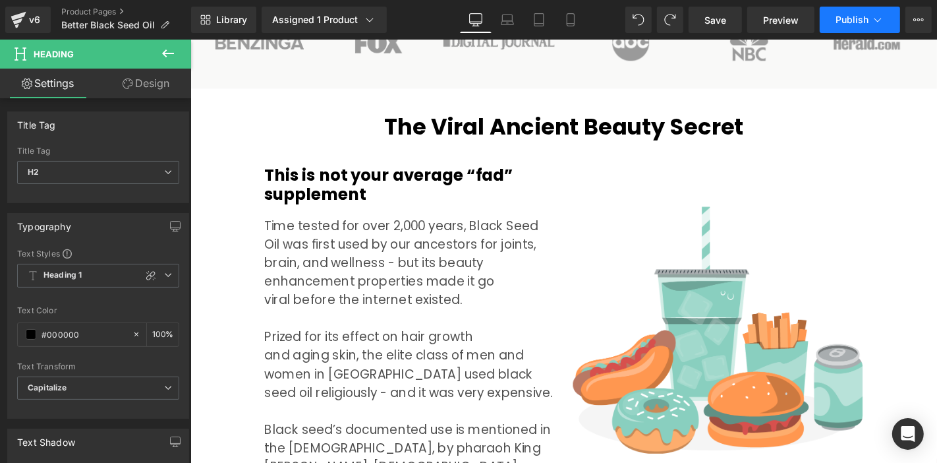
click at [839, 26] on button "Publish" at bounding box center [860, 20] width 80 height 26
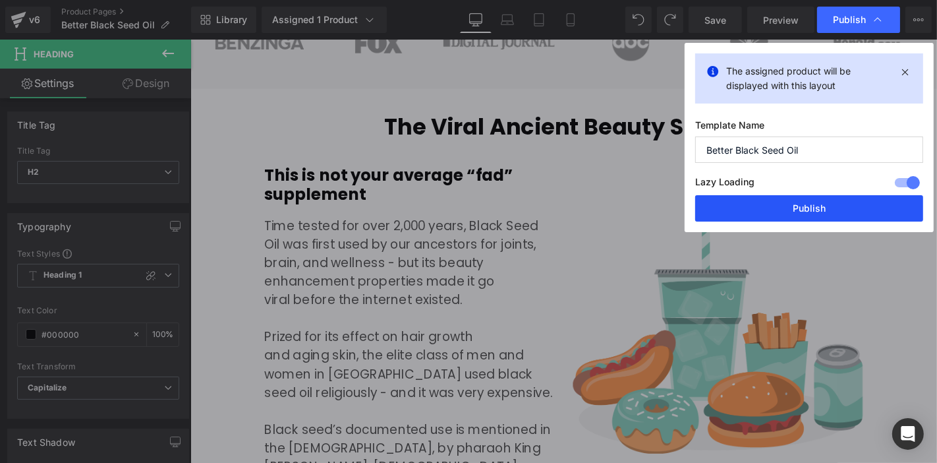
click at [787, 211] on button "Publish" at bounding box center [809, 208] width 228 height 26
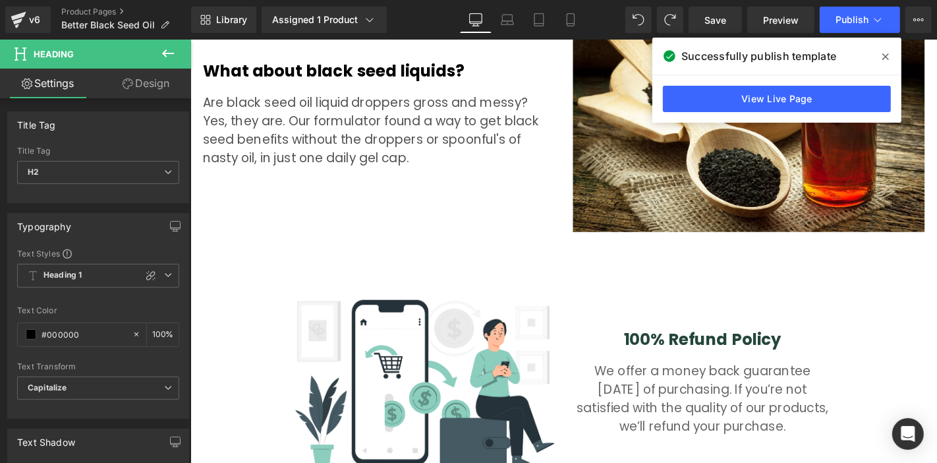
scroll to position [3807, 0]
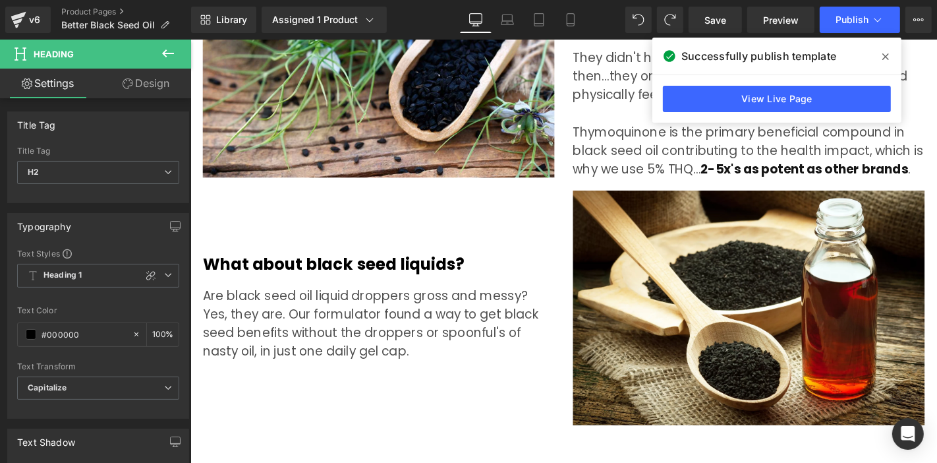
click at [316, 269] on h2 "What about black seed liquids?" at bounding box center [391, 279] width 376 height 20
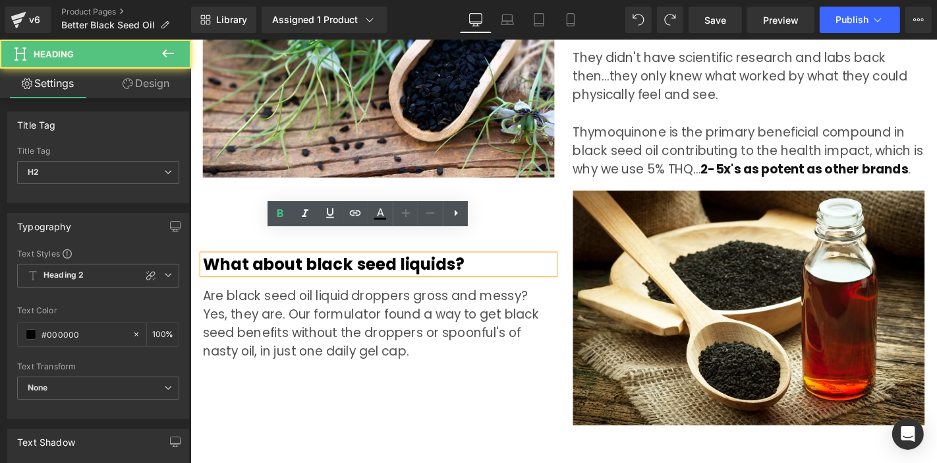
click at [316, 269] on h2 "What about black seed liquids?" at bounding box center [391, 279] width 376 height 20
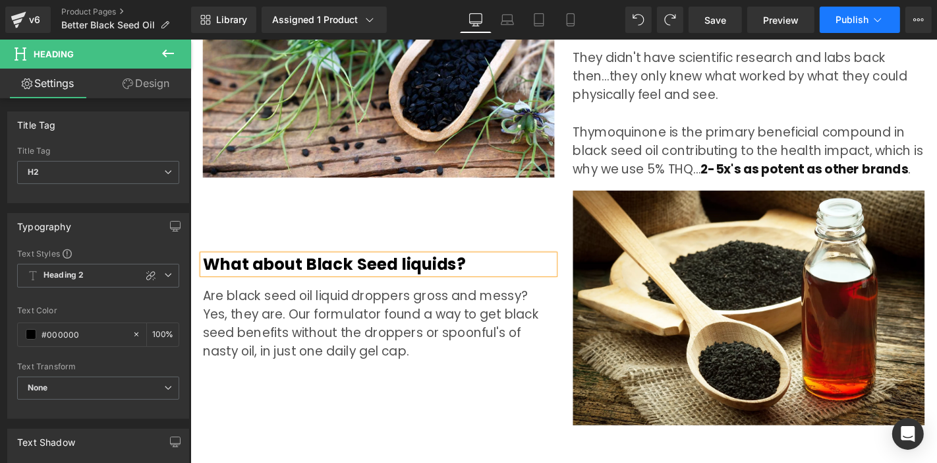
click at [860, 13] on button "Publish" at bounding box center [860, 20] width 80 height 26
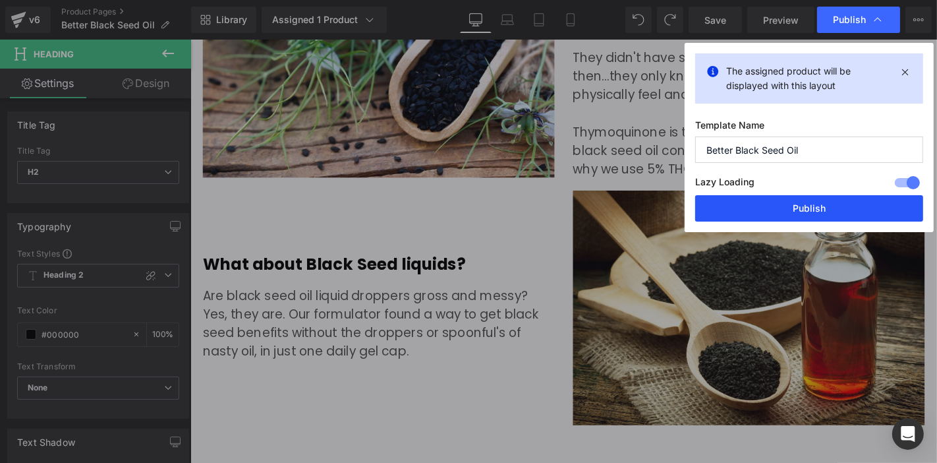
click at [837, 196] on button "Publish" at bounding box center [809, 208] width 228 height 26
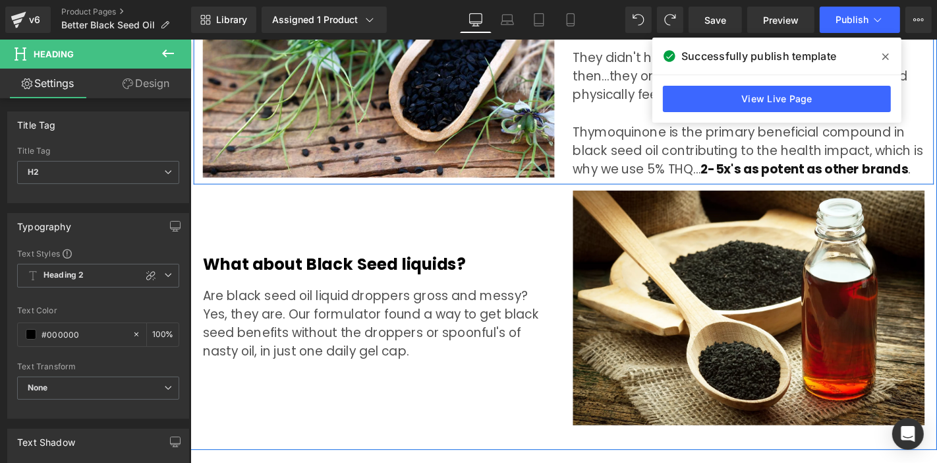
click at [832, 168] on strong "2-5x's as potent as other brands" at bounding box center [845, 177] width 221 height 18
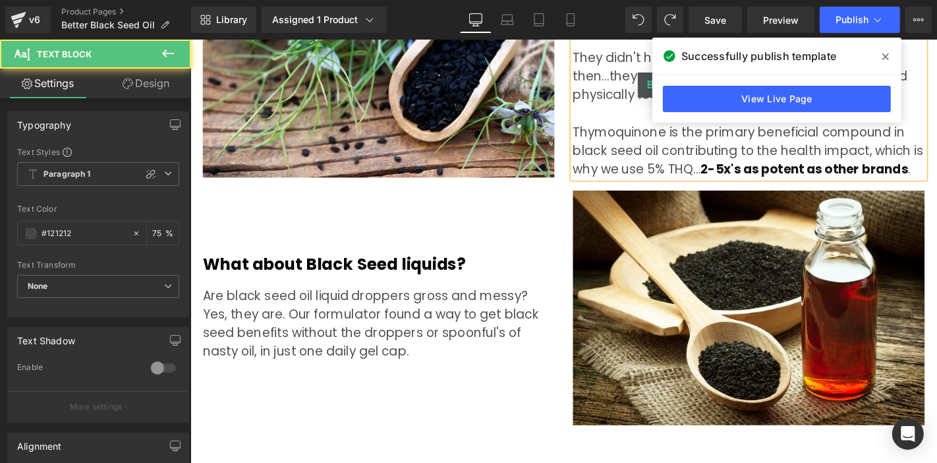
click at [747, 168] on strong "2-5x's as potent as other brands" at bounding box center [845, 177] width 221 height 18
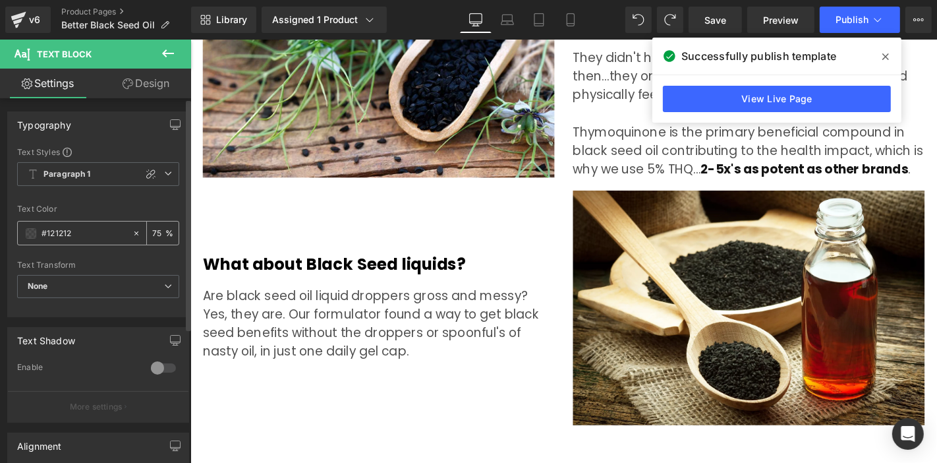
click at [70, 232] on input "#121212" at bounding box center [84, 233] width 84 height 14
click at [845, 20] on span "Publish" at bounding box center [852, 19] width 33 height 11
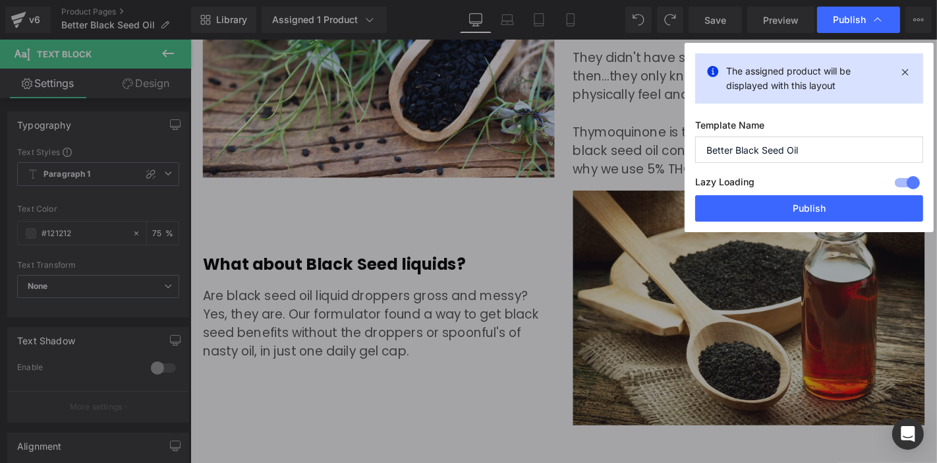
click at [816, 228] on div "The assigned product will be displayed with this layout Template Name Better Bl…" at bounding box center [809, 137] width 249 height 189
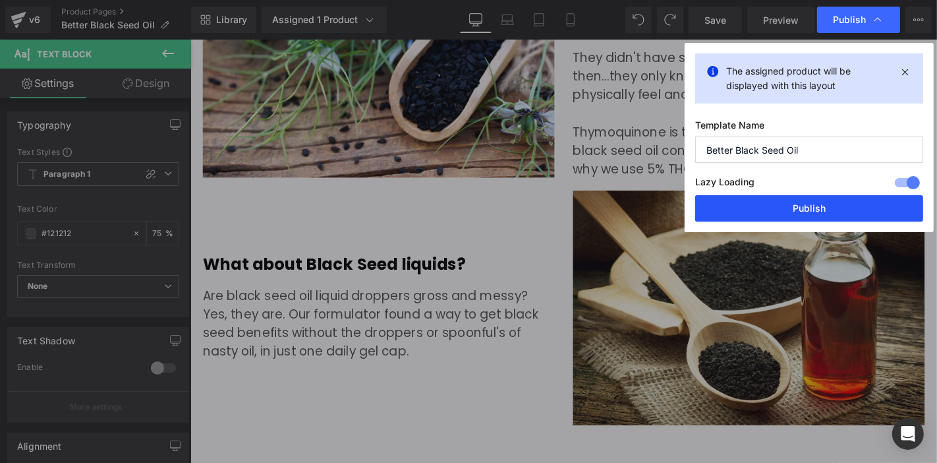
click at [801, 203] on button "Publish" at bounding box center [809, 208] width 228 height 26
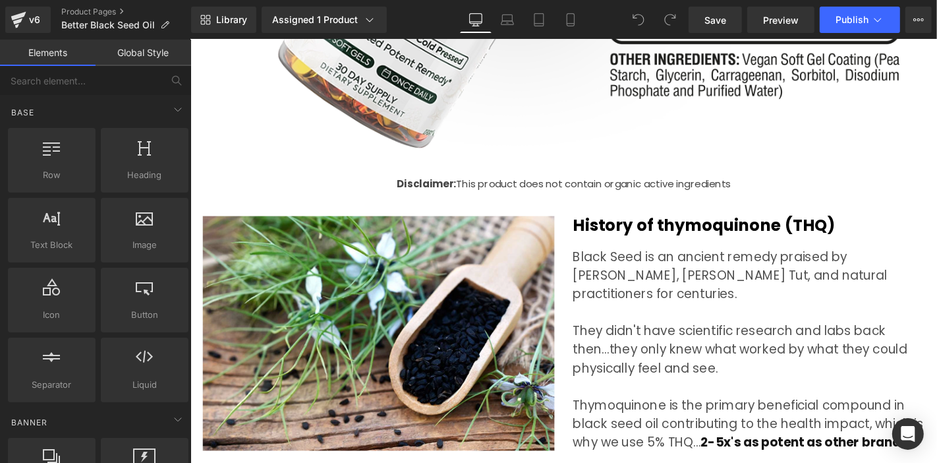
scroll to position [3587, 0]
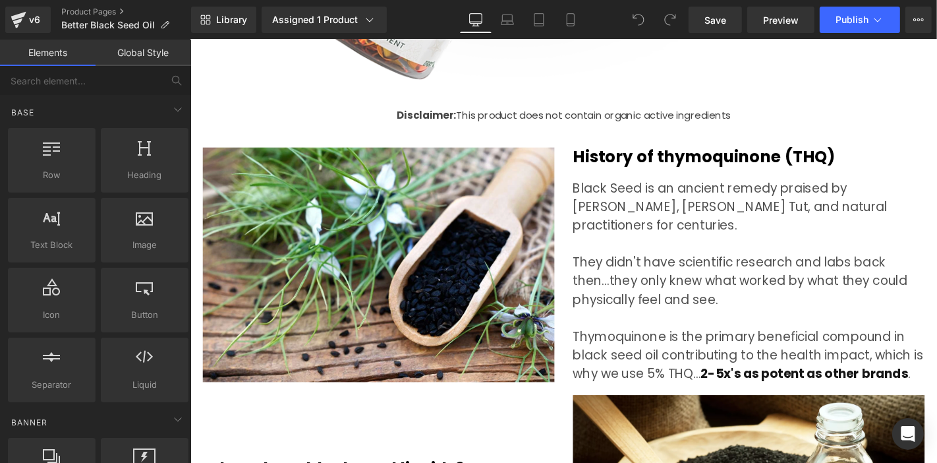
click at [751, 154] on div "History of thymoquinone (THQ) Heading" at bounding box center [786, 164] width 376 height 20
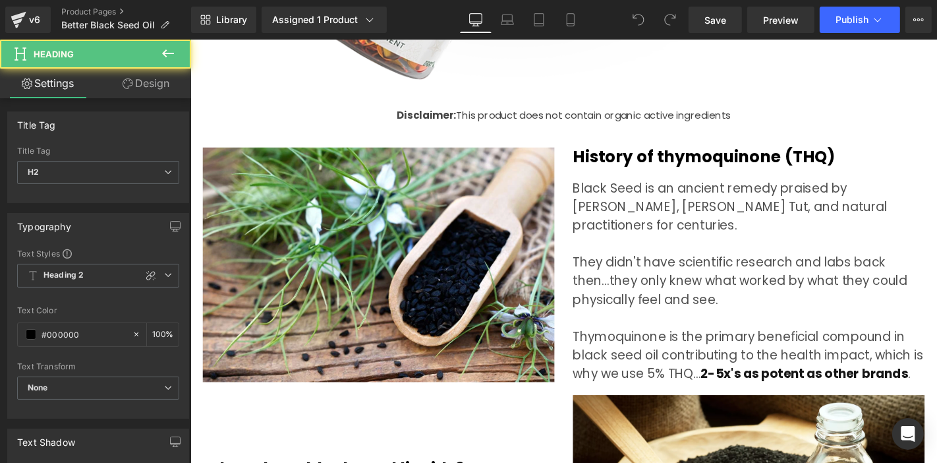
scroll to position [146, 0]
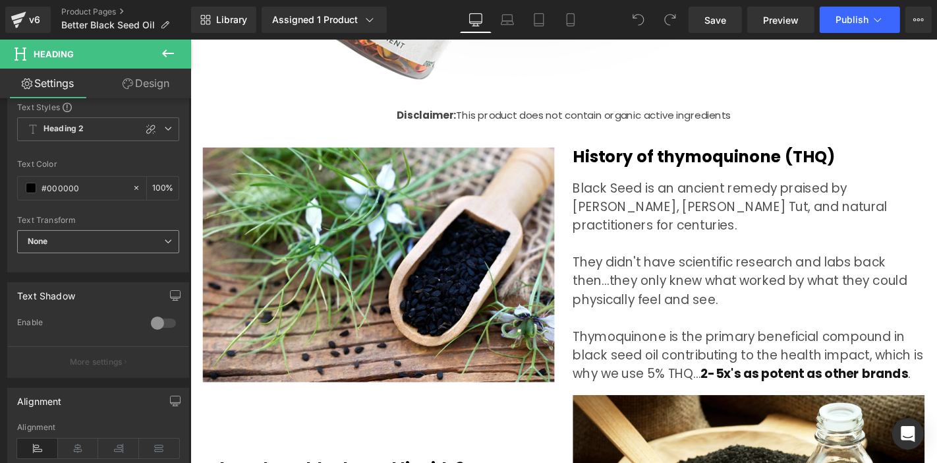
click at [101, 235] on span "None" at bounding box center [98, 241] width 162 height 23
click at [101, 250] on span "None" at bounding box center [98, 241] width 162 height 23
click at [80, 235] on span "None" at bounding box center [98, 241] width 162 height 23
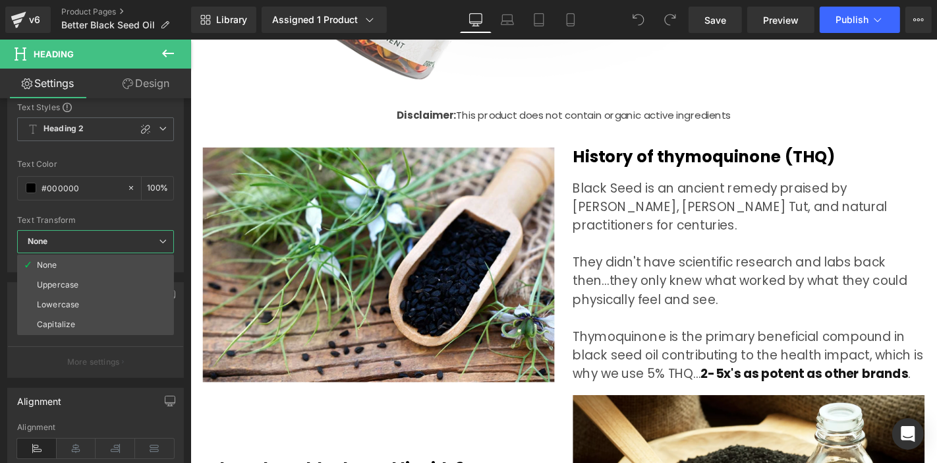
drag, startPoint x: 68, startPoint y: 318, endPoint x: 179, endPoint y: 316, distance: 111.4
click at [68, 320] on div "Capitalize" at bounding box center [56, 324] width 38 height 9
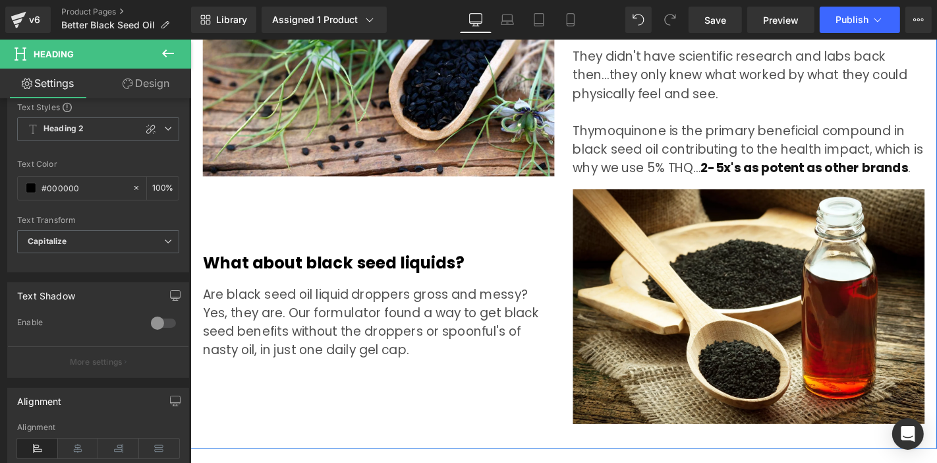
scroll to position [3587, 0]
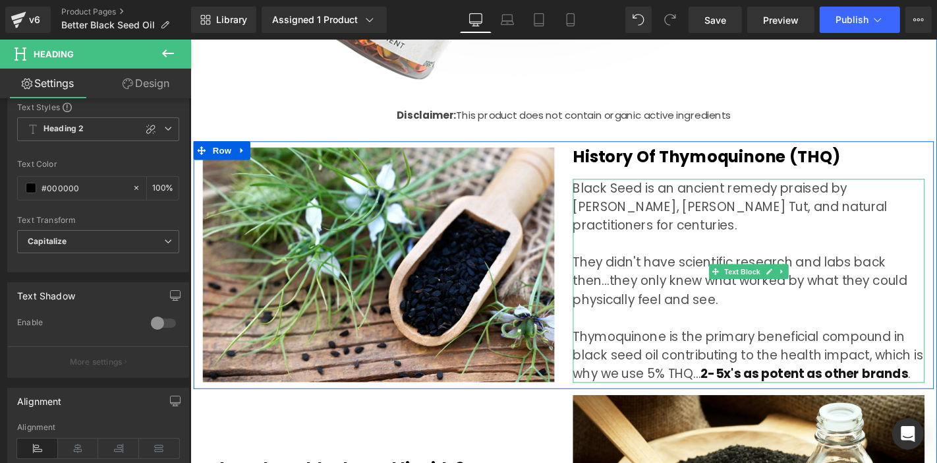
click at [650, 191] on div "Black Seed is an ancient remedy praised by [PERSON_NAME], [PERSON_NAME] Tut, an…" at bounding box center [786, 296] width 376 height 217
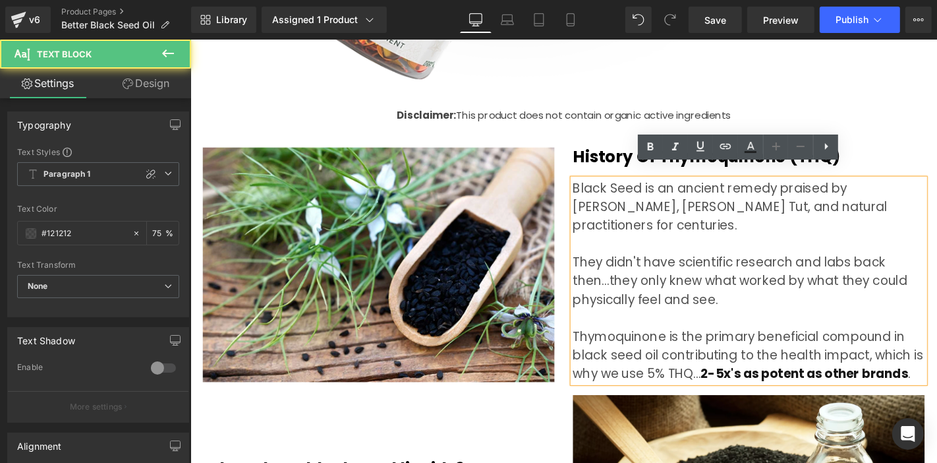
click at [634, 188] on div "Black Seed is an ancient remedy praised by [PERSON_NAME], [PERSON_NAME] Tut, an…" at bounding box center [786, 296] width 376 height 217
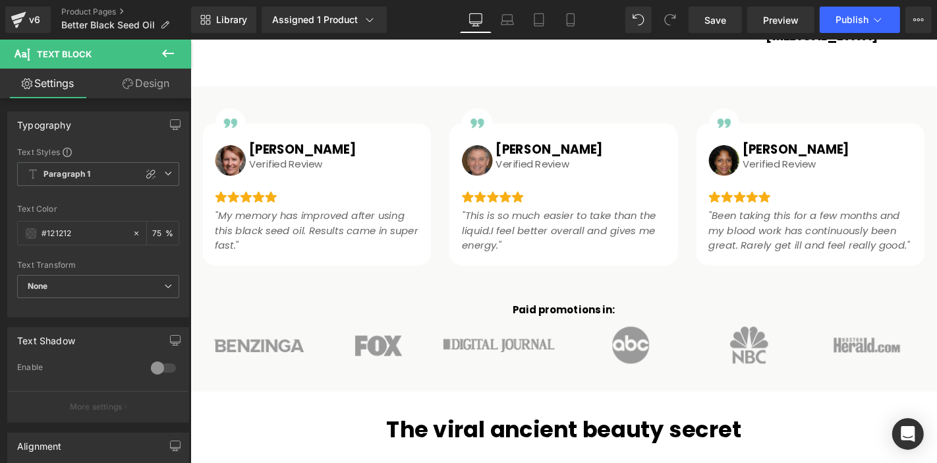
scroll to position [1025, 0]
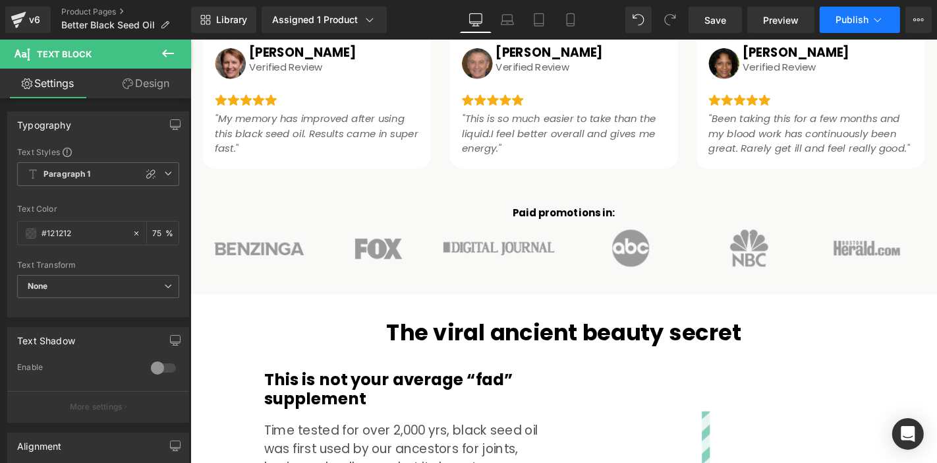
click at [836, 18] on span "Publish" at bounding box center [852, 19] width 33 height 11
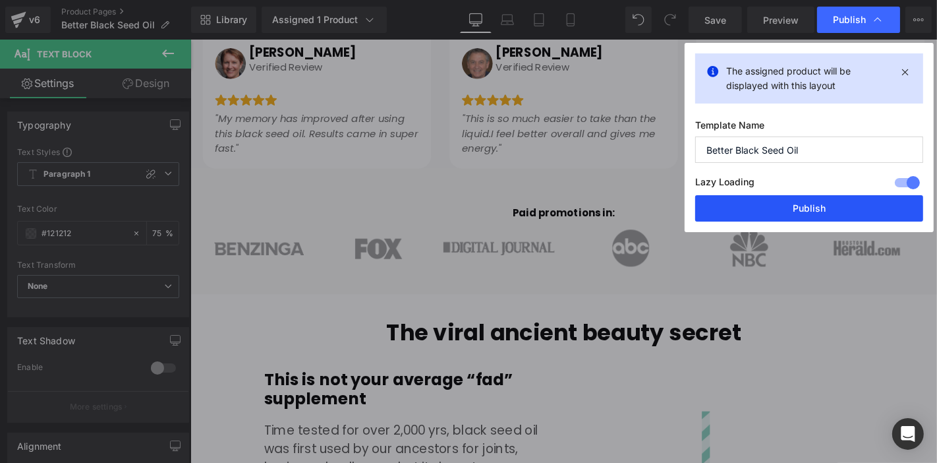
click at [812, 202] on button "Publish" at bounding box center [809, 208] width 228 height 26
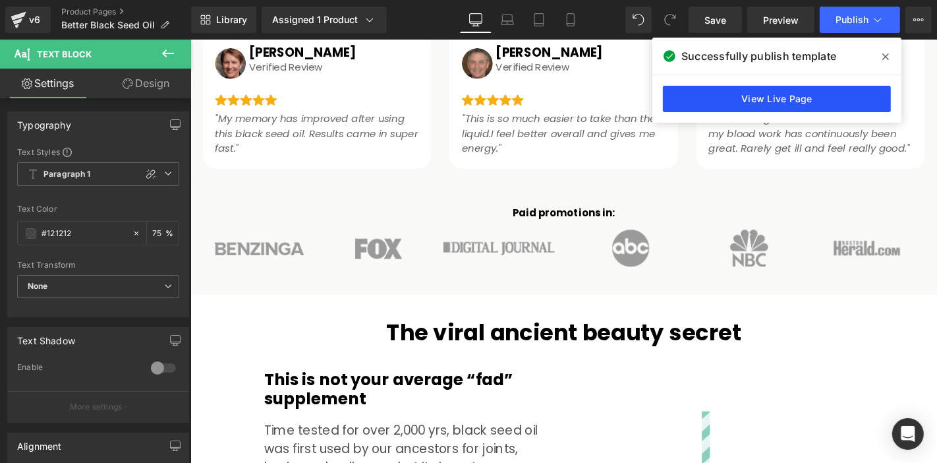
click at [708, 94] on link "View Live Page" at bounding box center [777, 99] width 228 height 26
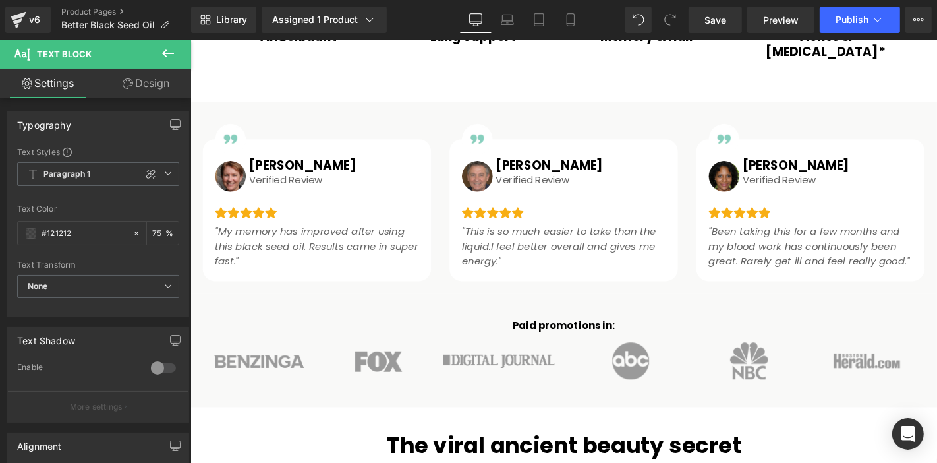
scroll to position [952, 0]
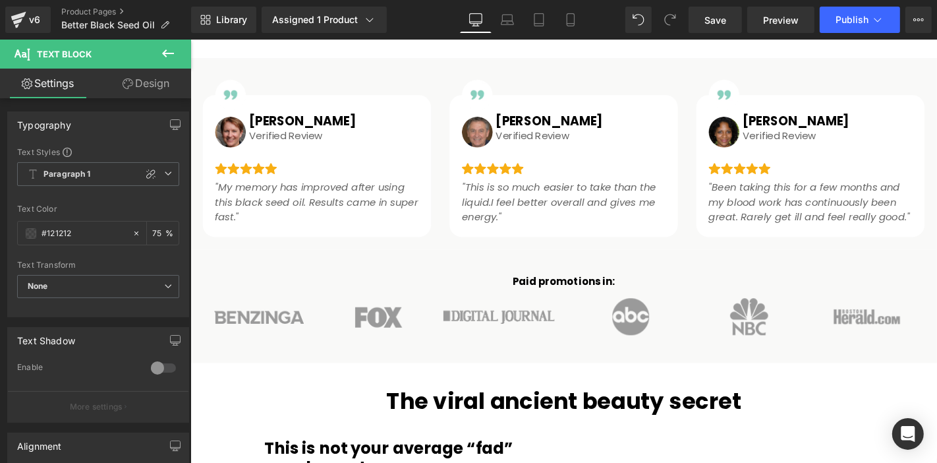
click at [513, 411] on div "The viral ancient beauty secret Heading" at bounding box center [588, 425] width 771 height 28
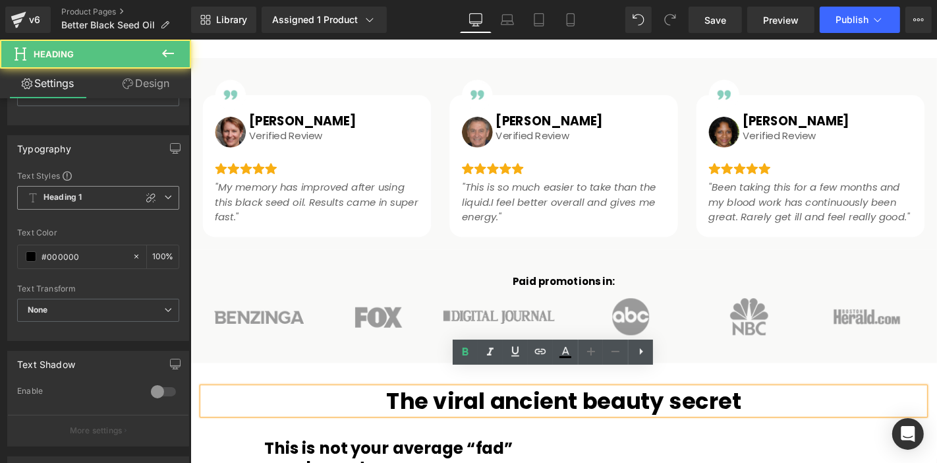
scroll to position [146, 0]
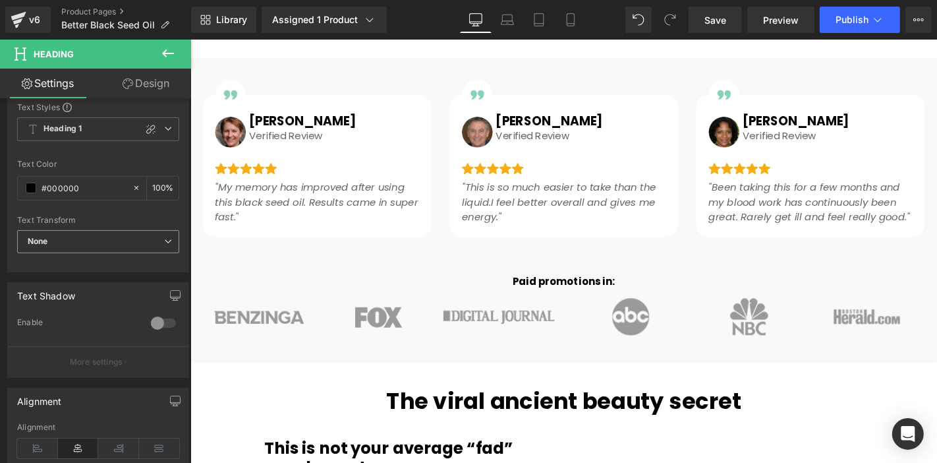
click at [105, 246] on span "None" at bounding box center [98, 241] width 162 height 23
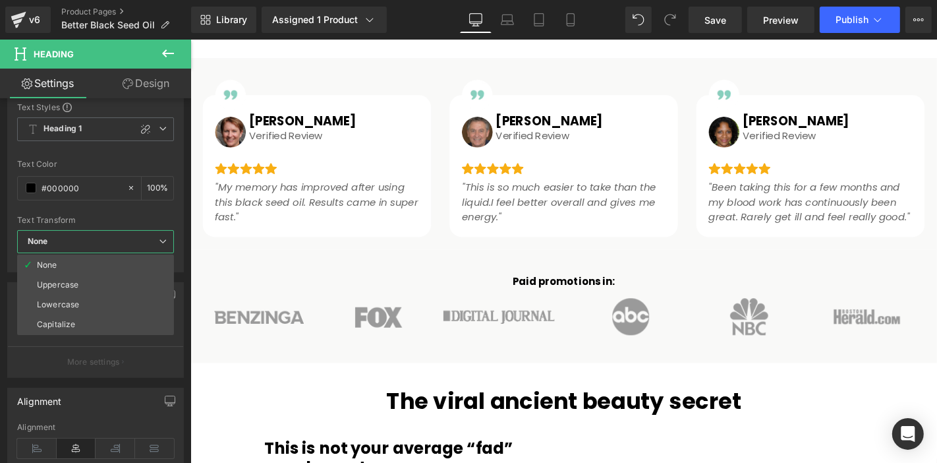
click at [109, 316] on li "Capitalize" at bounding box center [95, 324] width 157 height 20
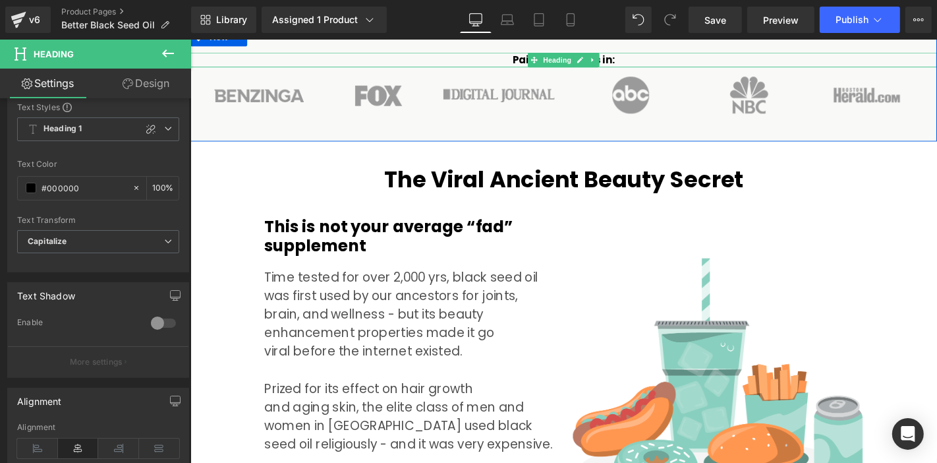
scroll to position [1171, 0]
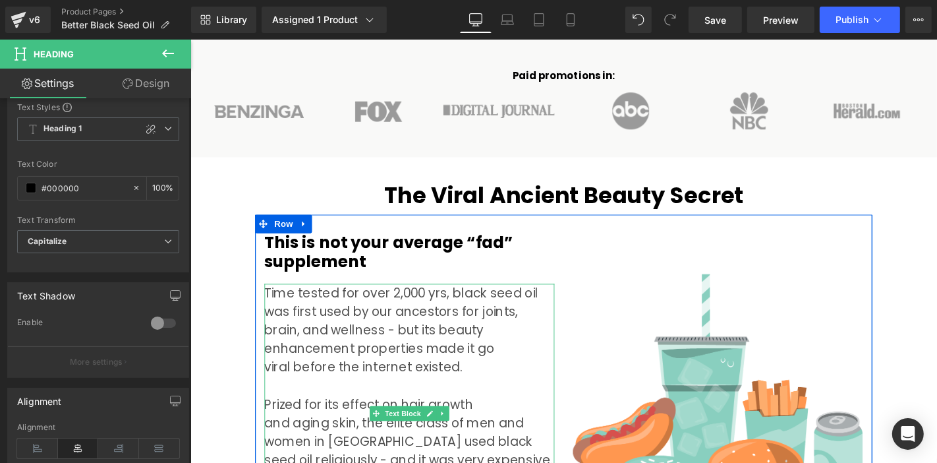
click at [447, 300] on div "Time tested for over 2,000 yrs, black seed oil was first used by our ancestors …" at bounding box center [424, 448] width 310 height 297
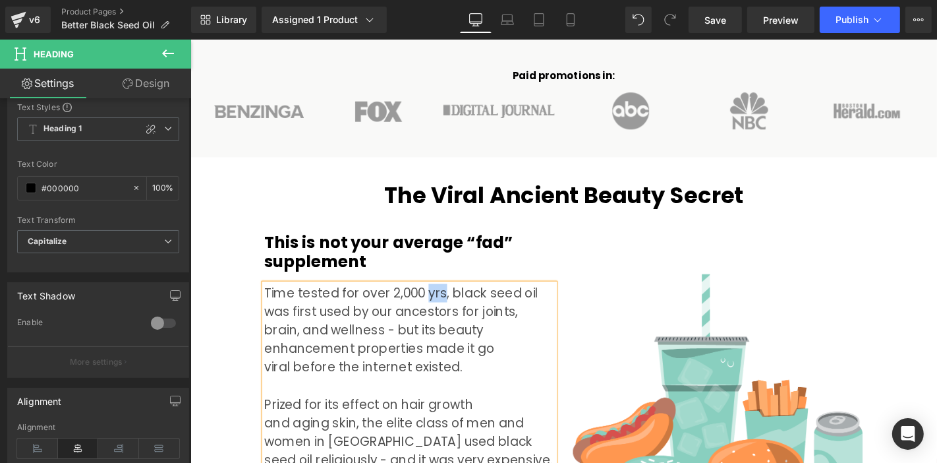
click at [447, 300] on div "Time tested for over 2,000 yrs, black seed oil was first used by our ancestors …" at bounding box center [424, 448] width 310 height 297
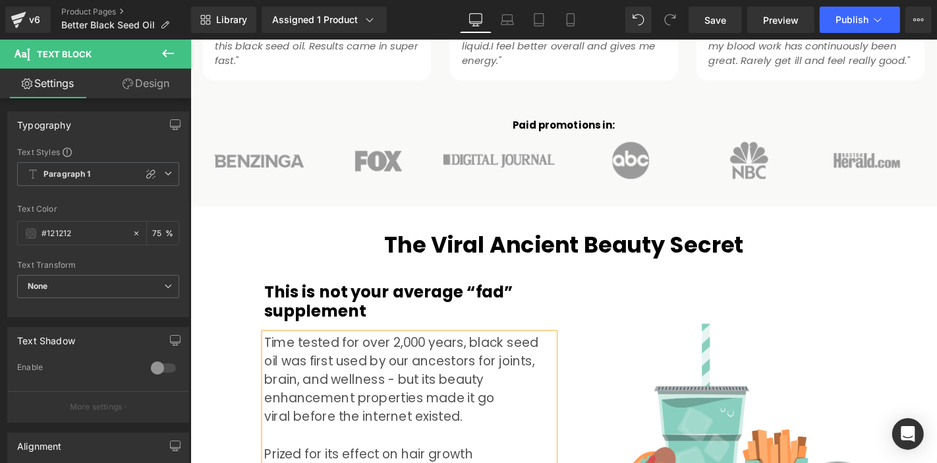
scroll to position [1098, 0]
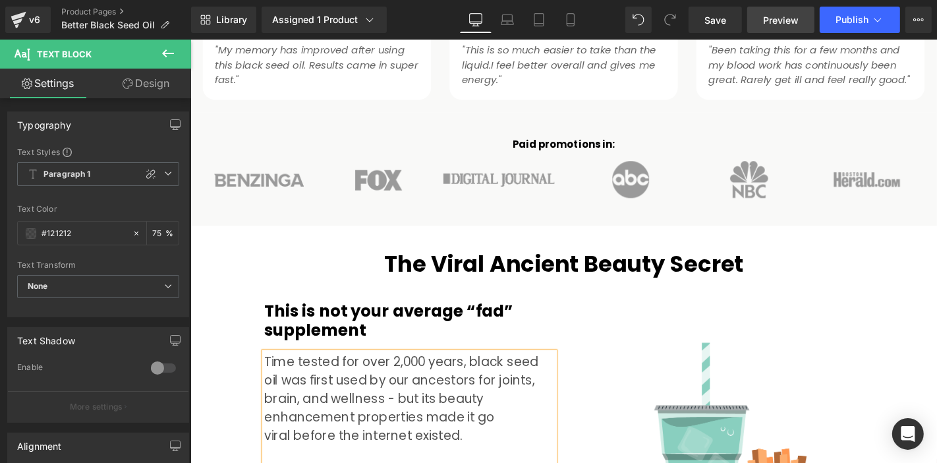
click at [784, 28] on link "Preview" at bounding box center [780, 20] width 67 height 26
click at [695, 20] on link "Save" at bounding box center [715, 20] width 53 height 26
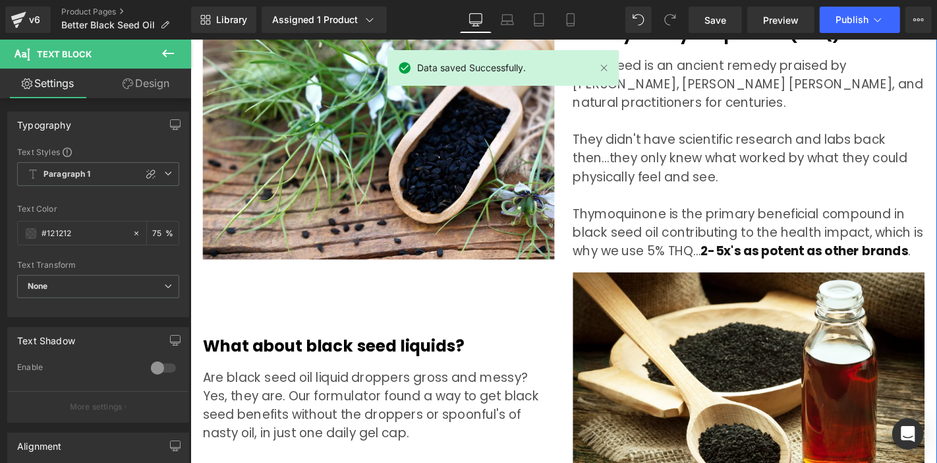
scroll to position [3807, 0]
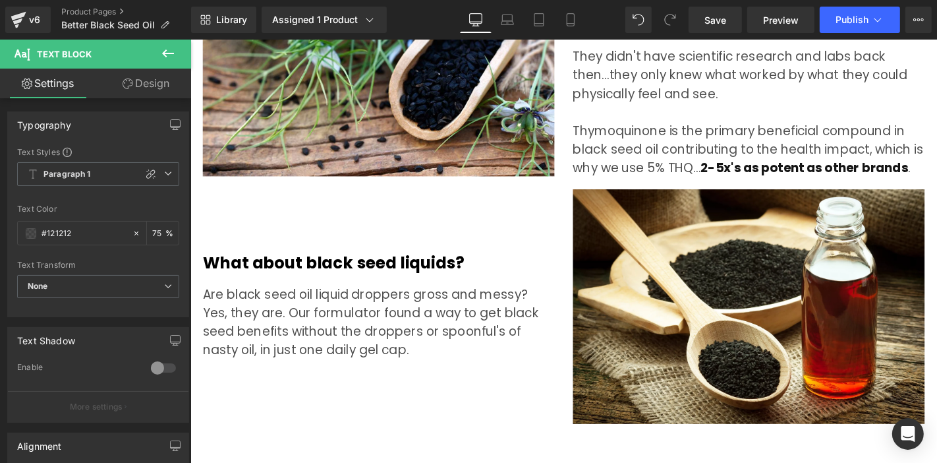
click at [866, 38] on div "Library Assigned 1 Product Product Preview Better Black Seed Oil Manage assigne…" at bounding box center [564, 20] width 746 height 40
click at [861, 19] on span "Publish" at bounding box center [852, 19] width 33 height 11
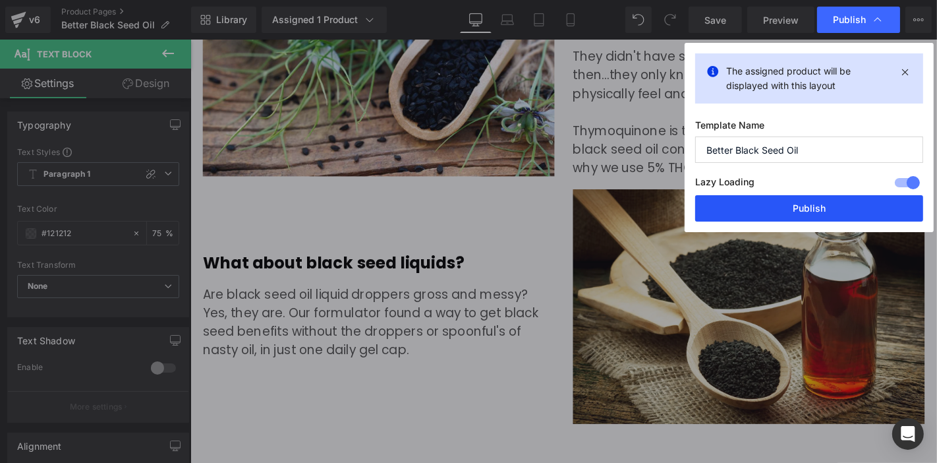
click at [836, 208] on button "Publish" at bounding box center [809, 208] width 228 height 26
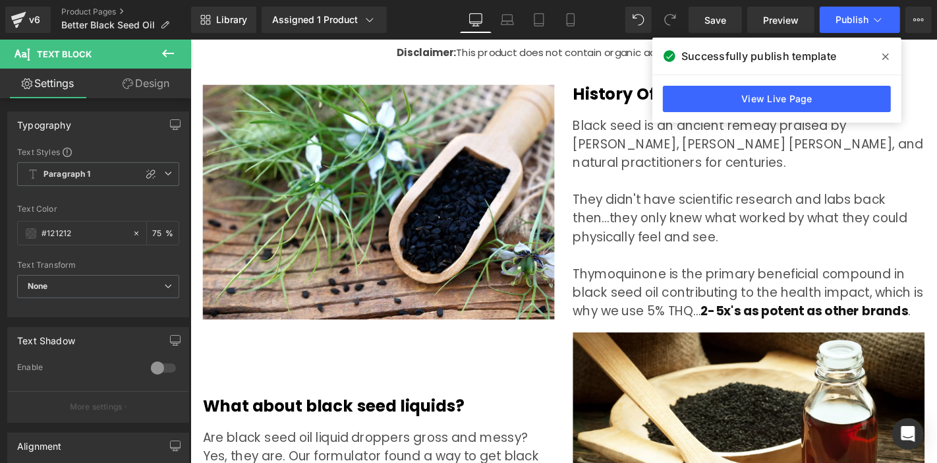
scroll to position [3587, 0]
